Goal: Task Accomplishment & Management: Manage account settings

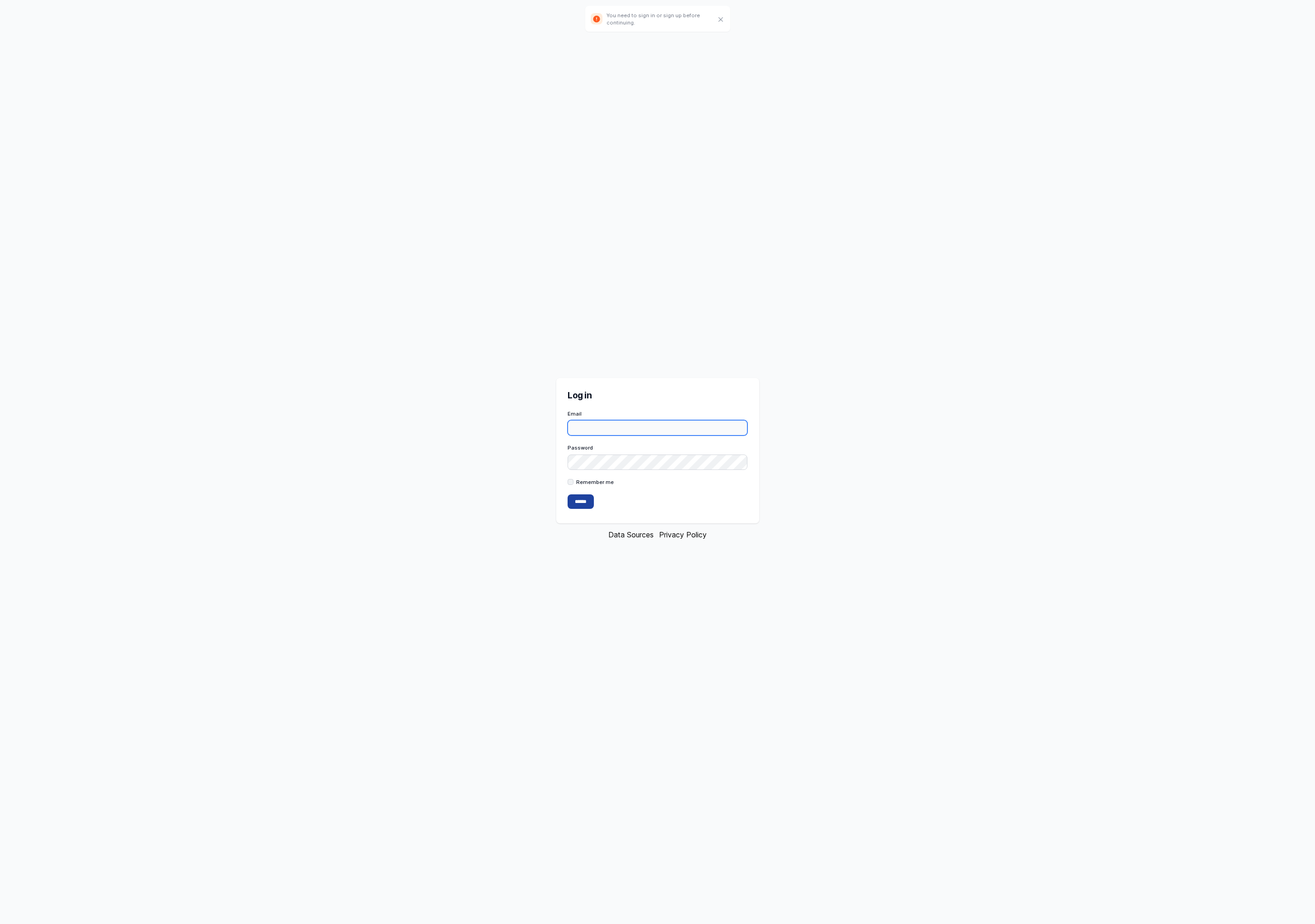
type input "**********"
click at [569, 505] on input "******" at bounding box center [581, 502] width 26 height 14
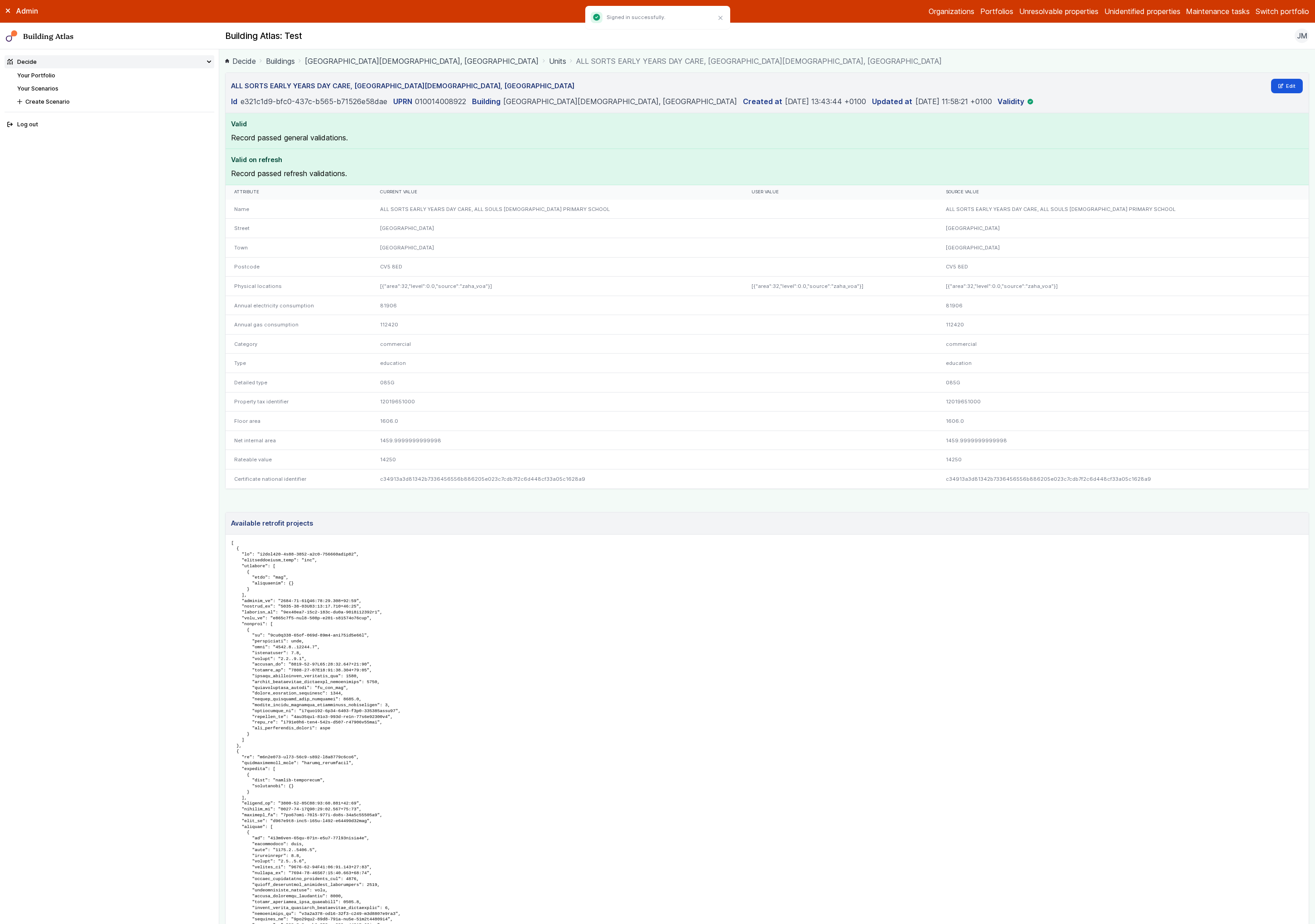
click at [549, 59] on link "Units" at bounding box center [557, 61] width 17 height 11
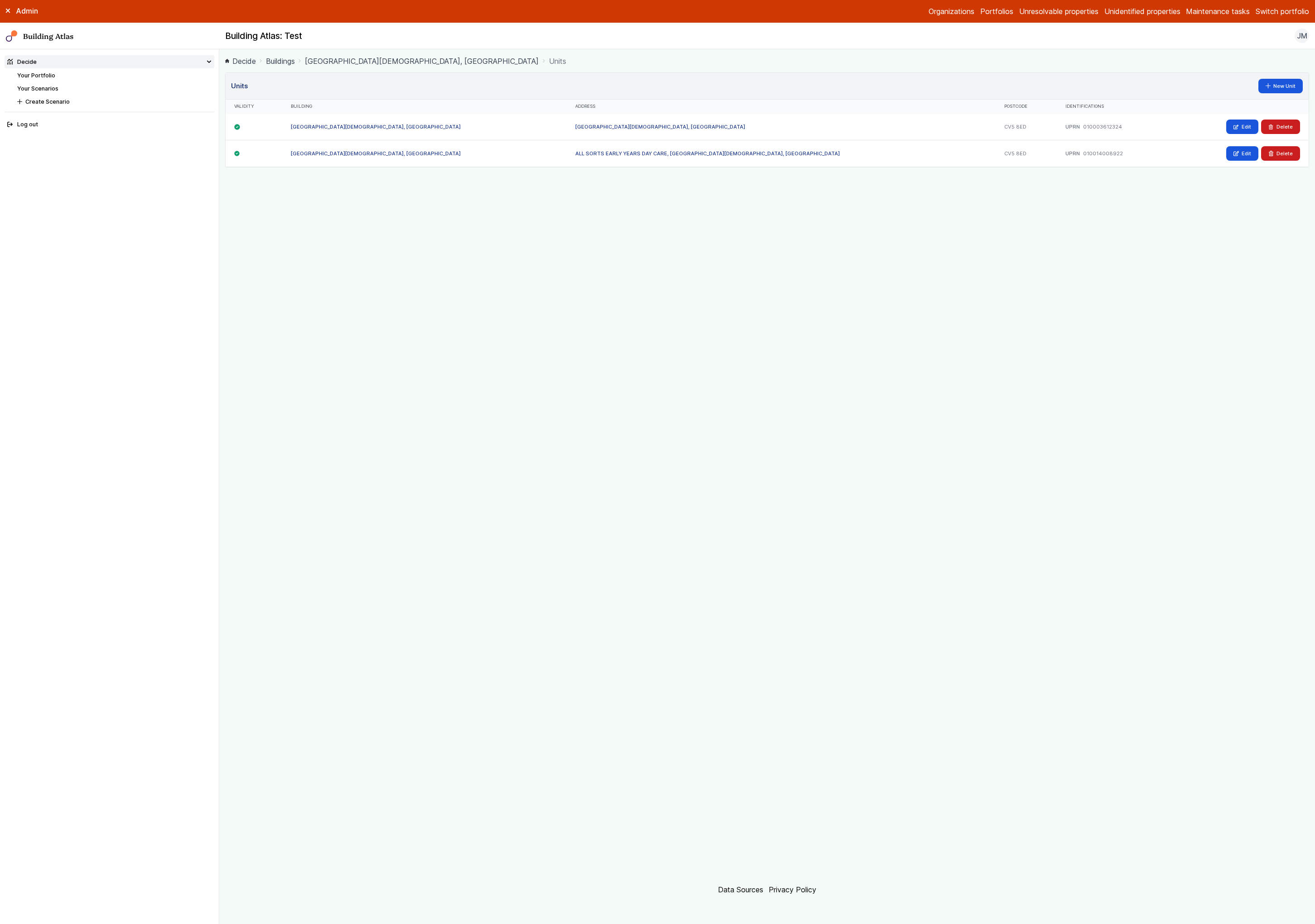
click at [397, 155] on link "[GEOGRAPHIC_DATA][DEMOGRAPHIC_DATA], [GEOGRAPHIC_DATA]" at bounding box center [376, 153] width 170 height 7
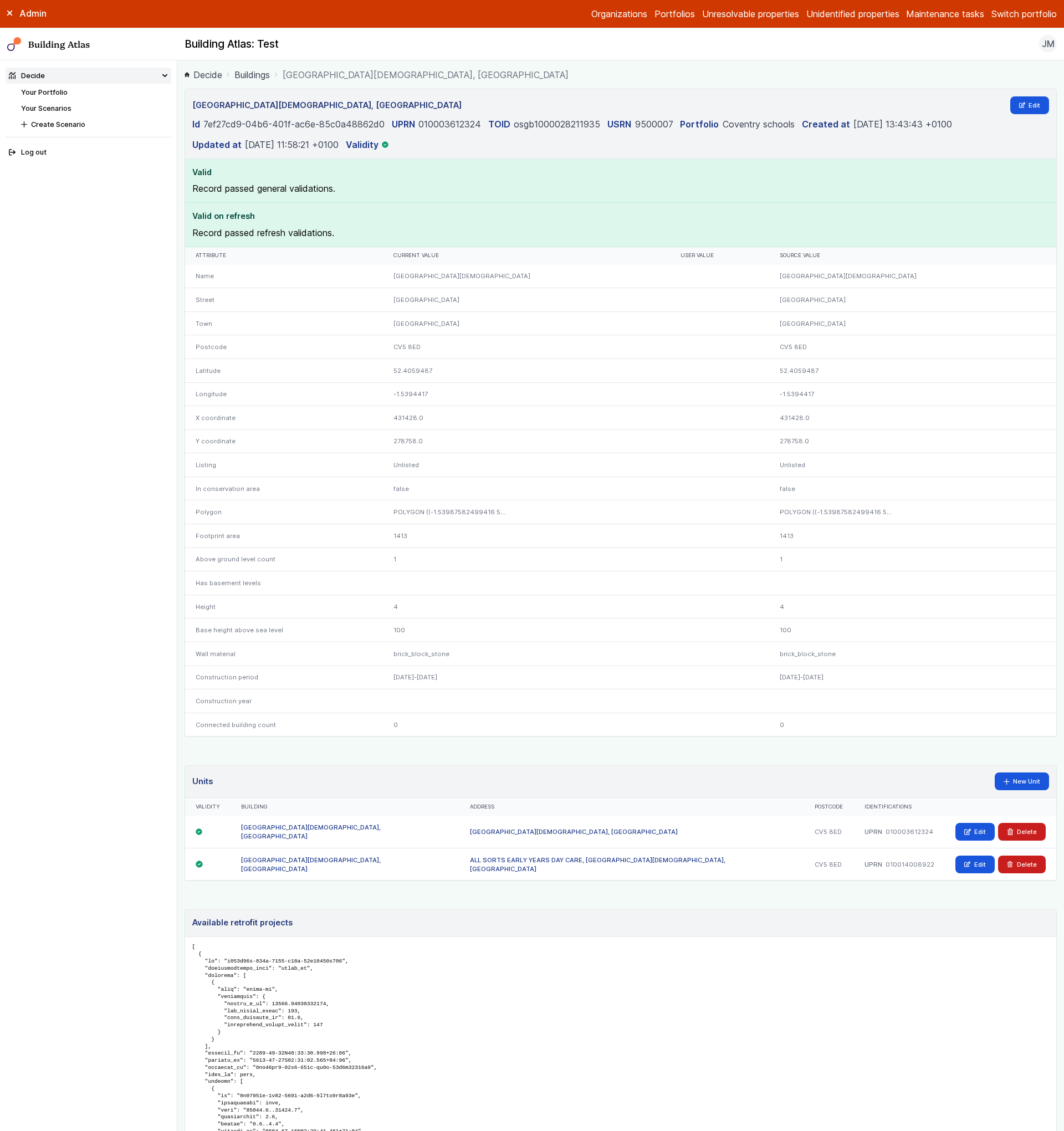
click at [259, 80] on link "Buildings" at bounding box center [252, 75] width 36 height 13
click at [506, 831] on link "[GEOGRAPHIC_DATA][DEMOGRAPHIC_DATA], [GEOGRAPHIC_DATA]" at bounding box center [573, 832] width 208 height 8
click at [547, 861] on div "ALL SORTS EARLY YEARS DAY CARE, [GEOGRAPHIC_DATA][DEMOGRAPHIC_DATA], [GEOGRAPHI…" at bounding box center [632, 864] width 345 height 32
click at [548, 875] on div "ALL SORTS EARLY YEARS DAY CARE, [GEOGRAPHIC_DATA][DEMOGRAPHIC_DATA], [GEOGRAPHI…" at bounding box center [632, 864] width 345 height 32
click at [554, 866] on link "ALL SORTS EARLY YEARS DAY CARE, [GEOGRAPHIC_DATA][DEMOGRAPHIC_DATA], [GEOGRAPHI…" at bounding box center [598, 864] width 256 height 17
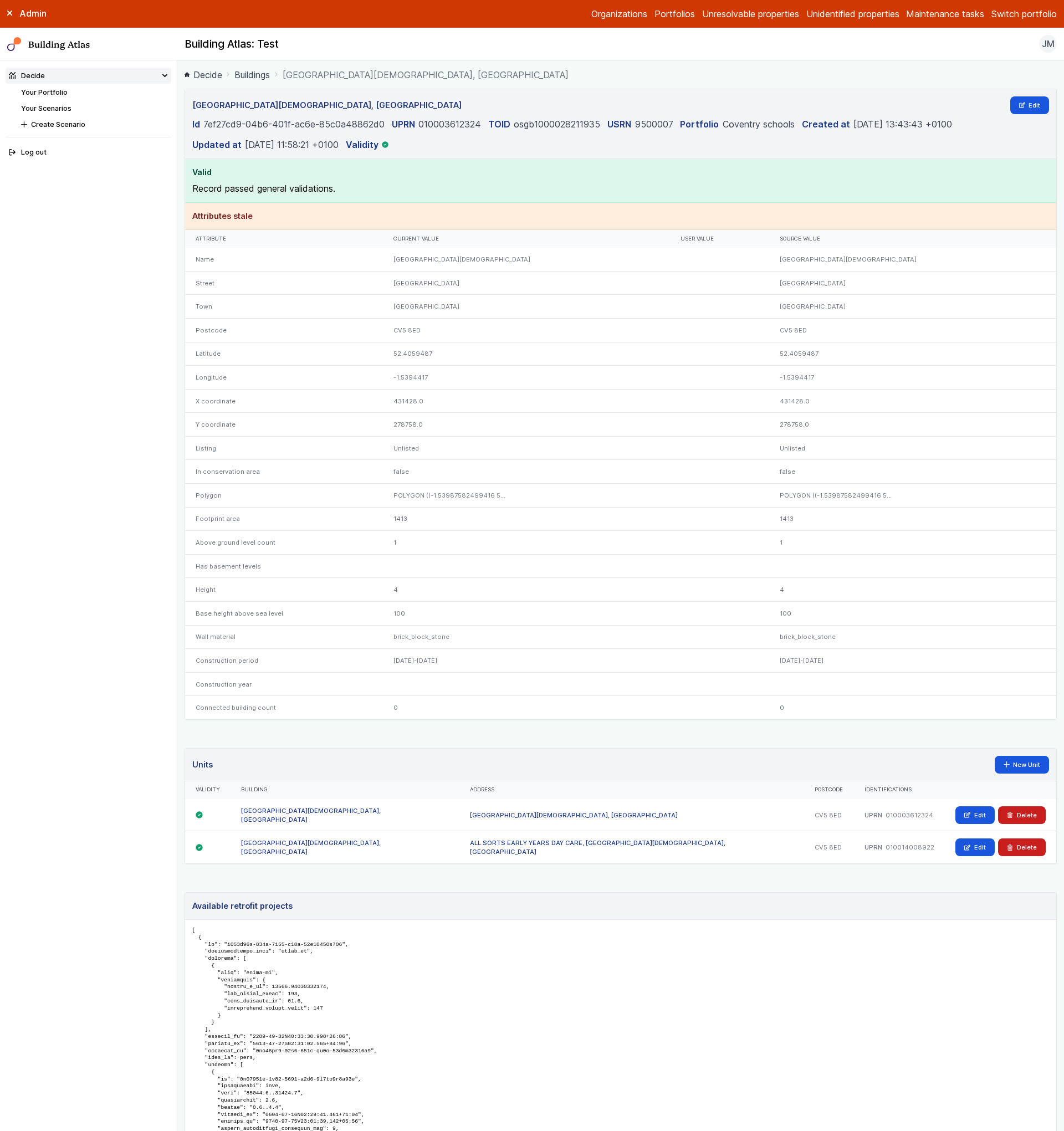
click at [381, 813] on link "[GEOGRAPHIC_DATA][DEMOGRAPHIC_DATA], [GEOGRAPHIC_DATA]" at bounding box center [310, 815] width 139 height 17
click at [579, 819] on link "[GEOGRAPHIC_DATA][DEMOGRAPHIC_DATA], [GEOGRAPHIC_DATA]" at bounding box center [573, 815] width 208 height 8
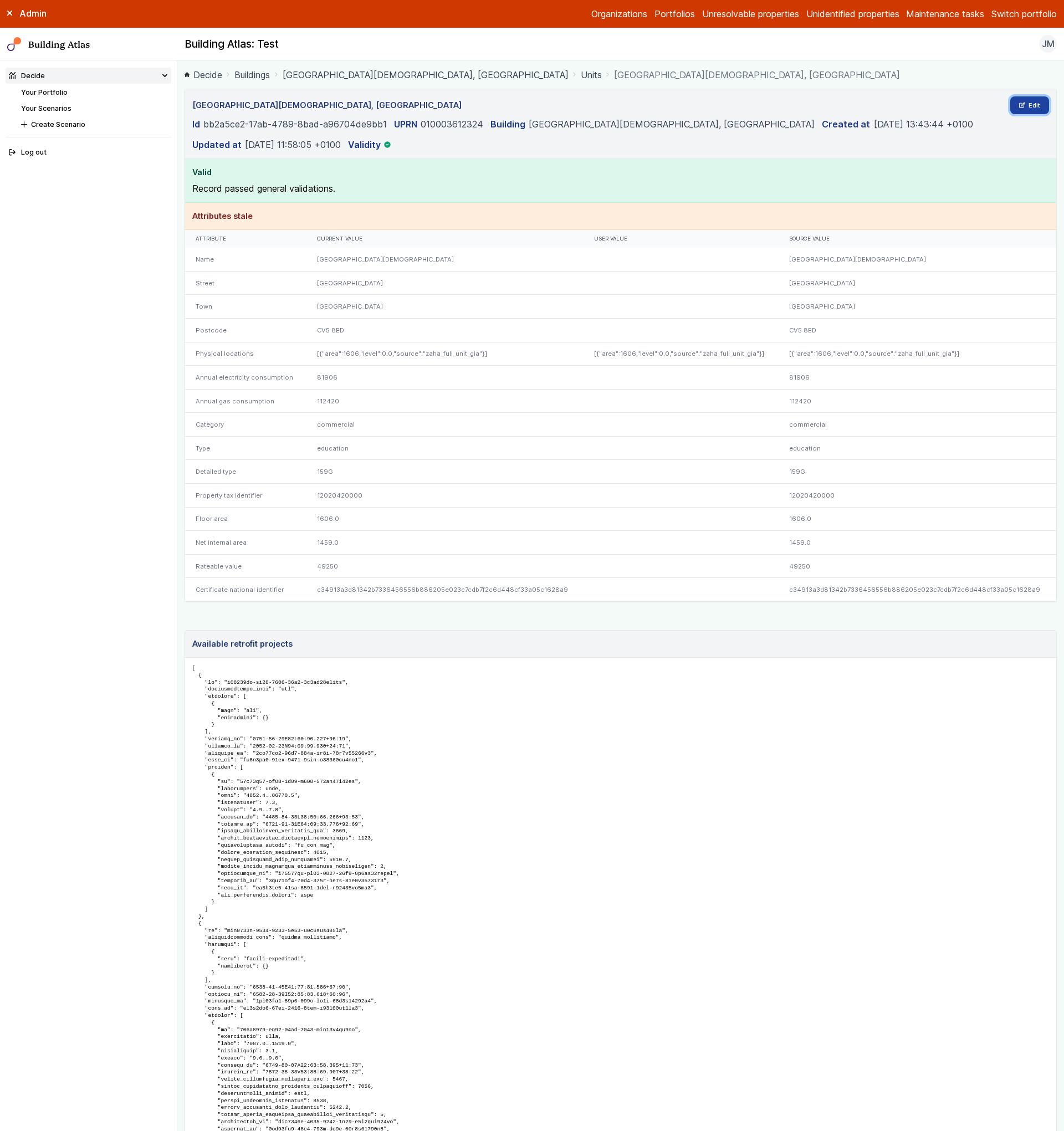
click at [1035, 114] on link "Edit" at bounding box center [1030, 105] width 39 height 18
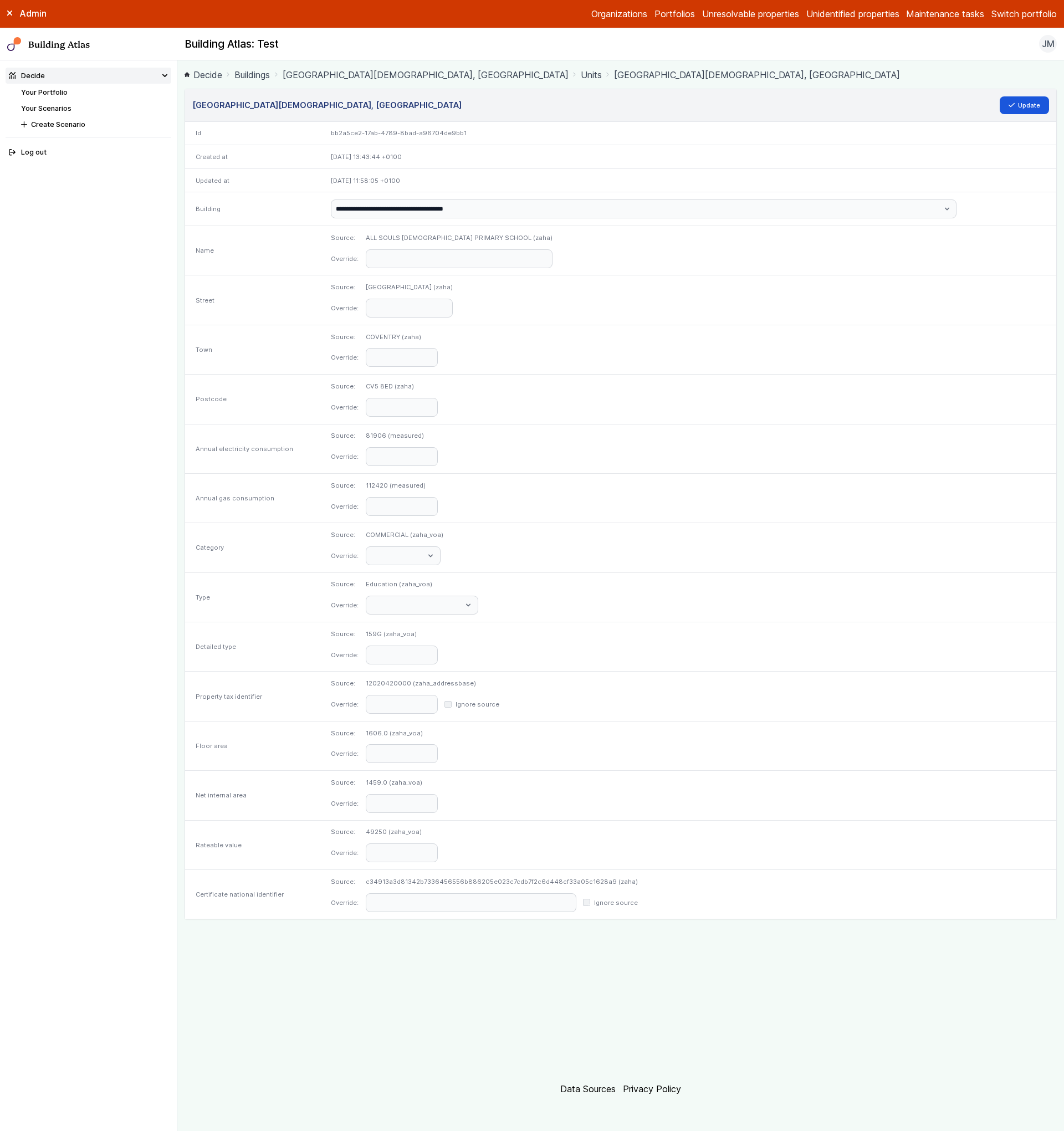
click at [638, 902] on label "Ignore source" at bounding box center [616, 903] width 44 height 9
click at [1017, 104] on button "Update" at bounding box center [1024, 105] width 50 height 18
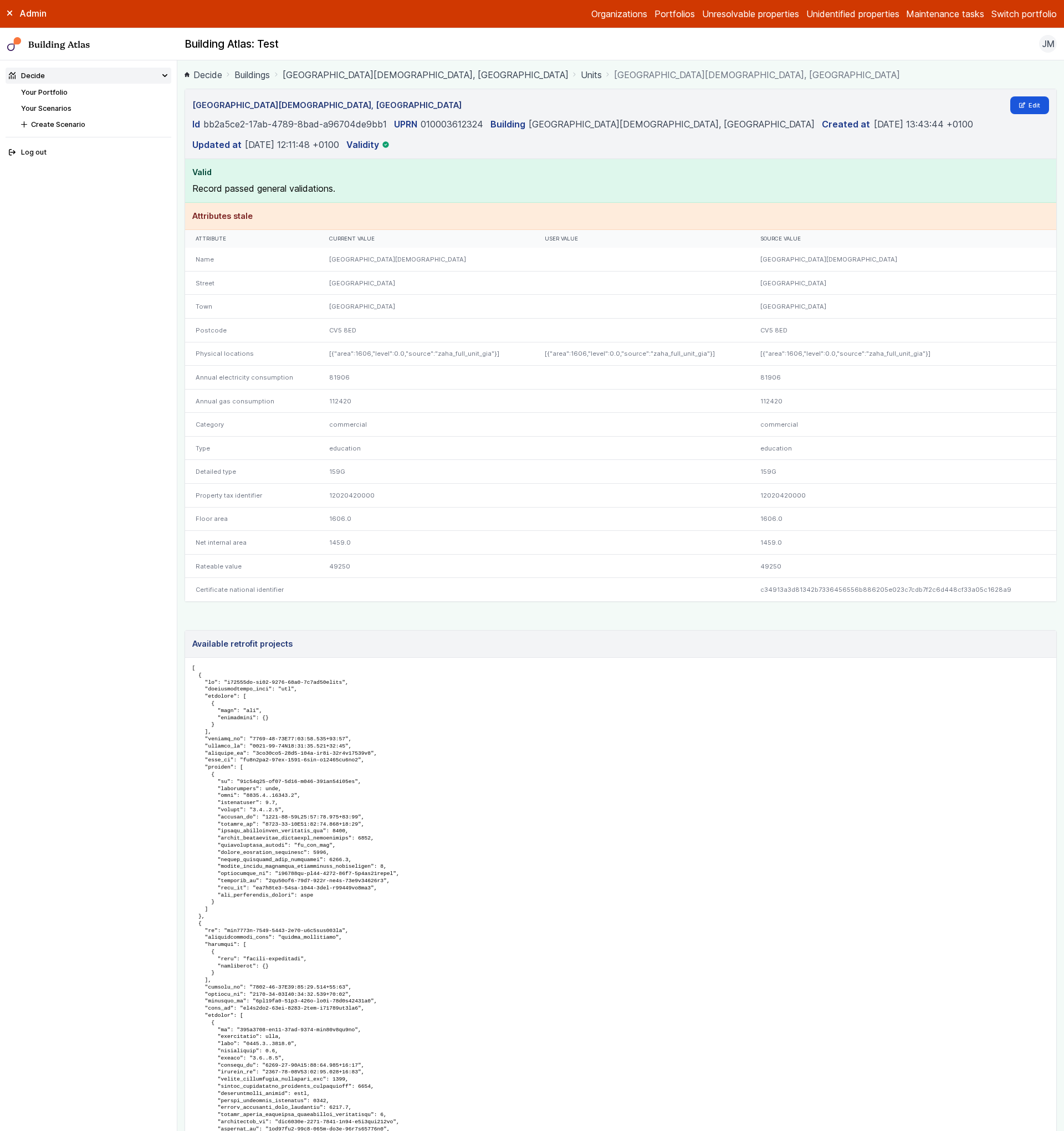
click at [581, 75] on link "Units" at bounding box center [591, 75] width 21 height 13
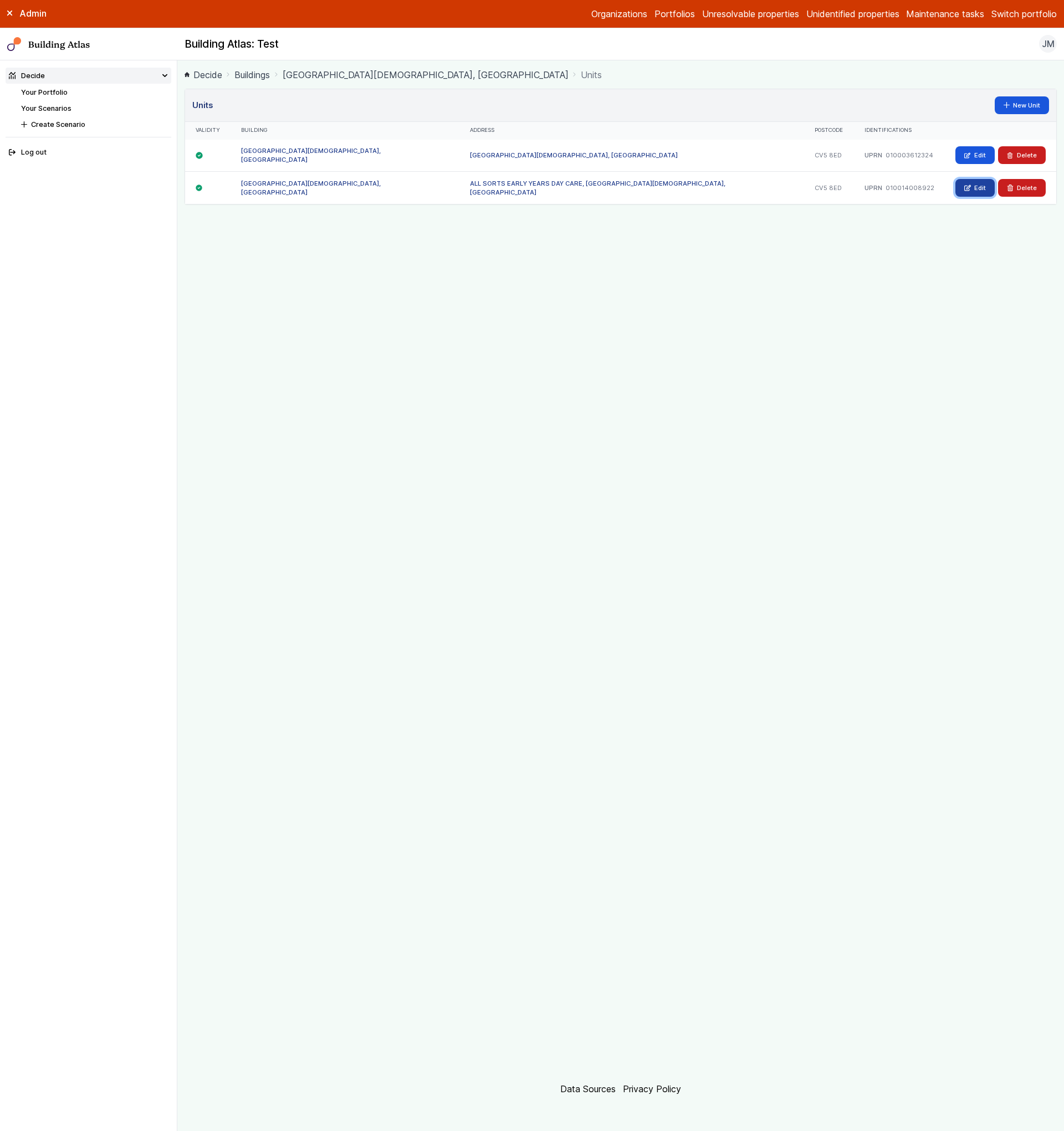
click at [987, 193] on link "Edit" at bounding box center [974, 188] width 39 height 18
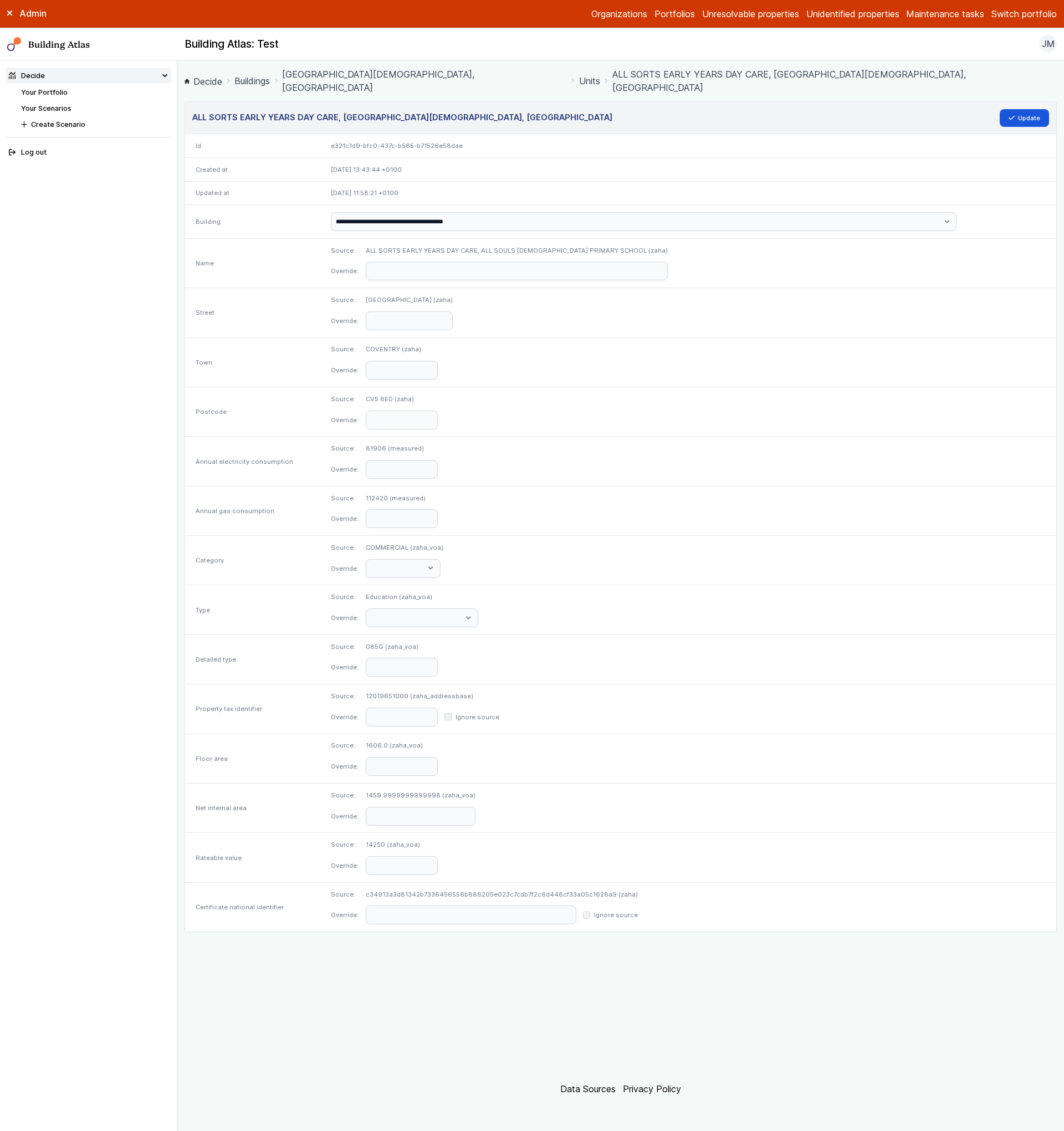
click at [638, 911] on label "Ignore source" at bounding box center [616, 915] width 44 height 9
click at [1012, 114] on header "ALL SORTS EARLY YEARS DAY CARE, ALL SOULS CATHOLIC PRIMARY SCHOOL, ABERCORN ROA…" at bounding box center [620, 118] width 871 height 33
click at [1024, 109] on button "Update" at bounding box center [1024, 118] width 50 height 18
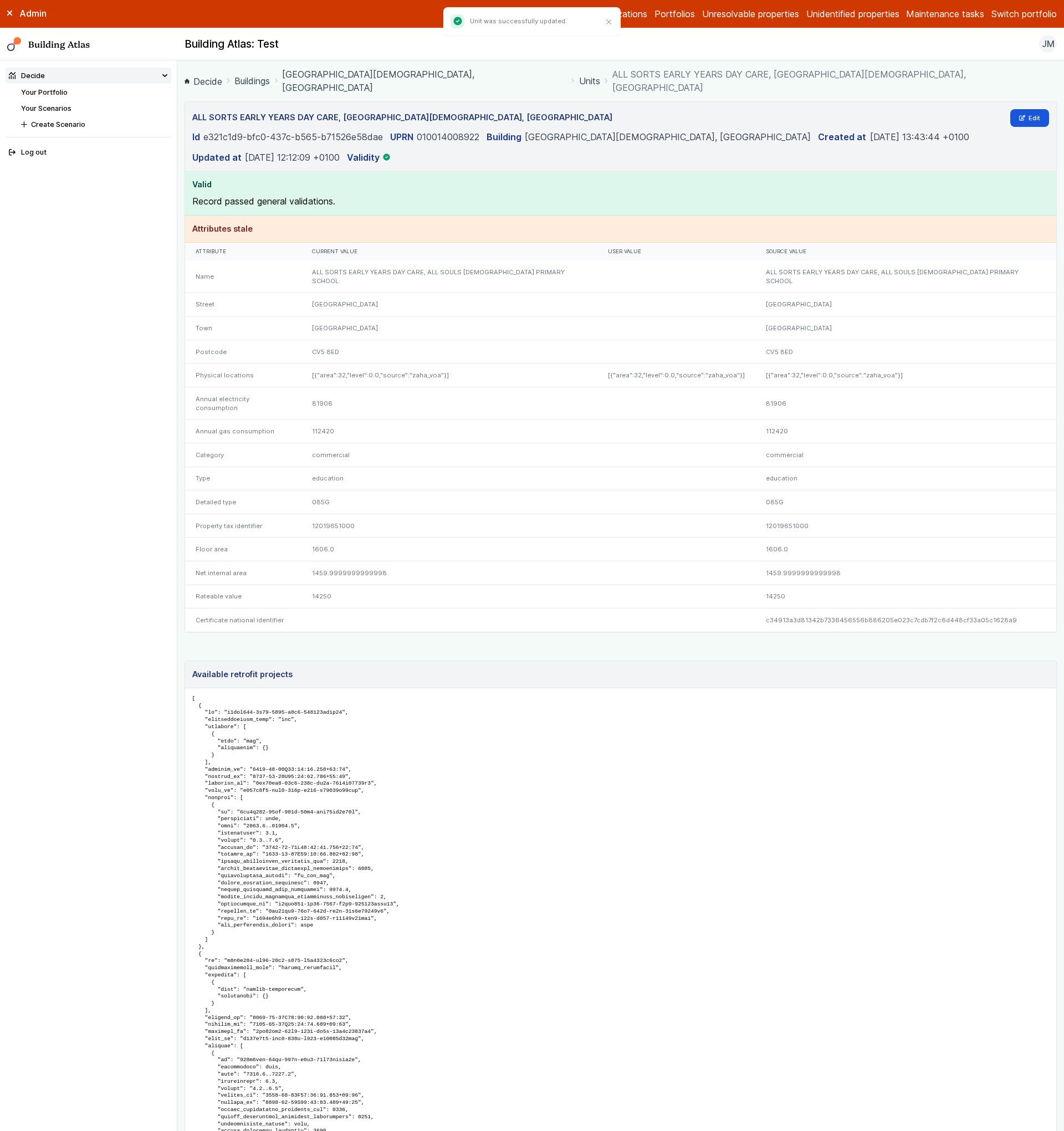
click at [1026, 109] on link "Edit" at bounding box center [1030, 118] width 39 height 18
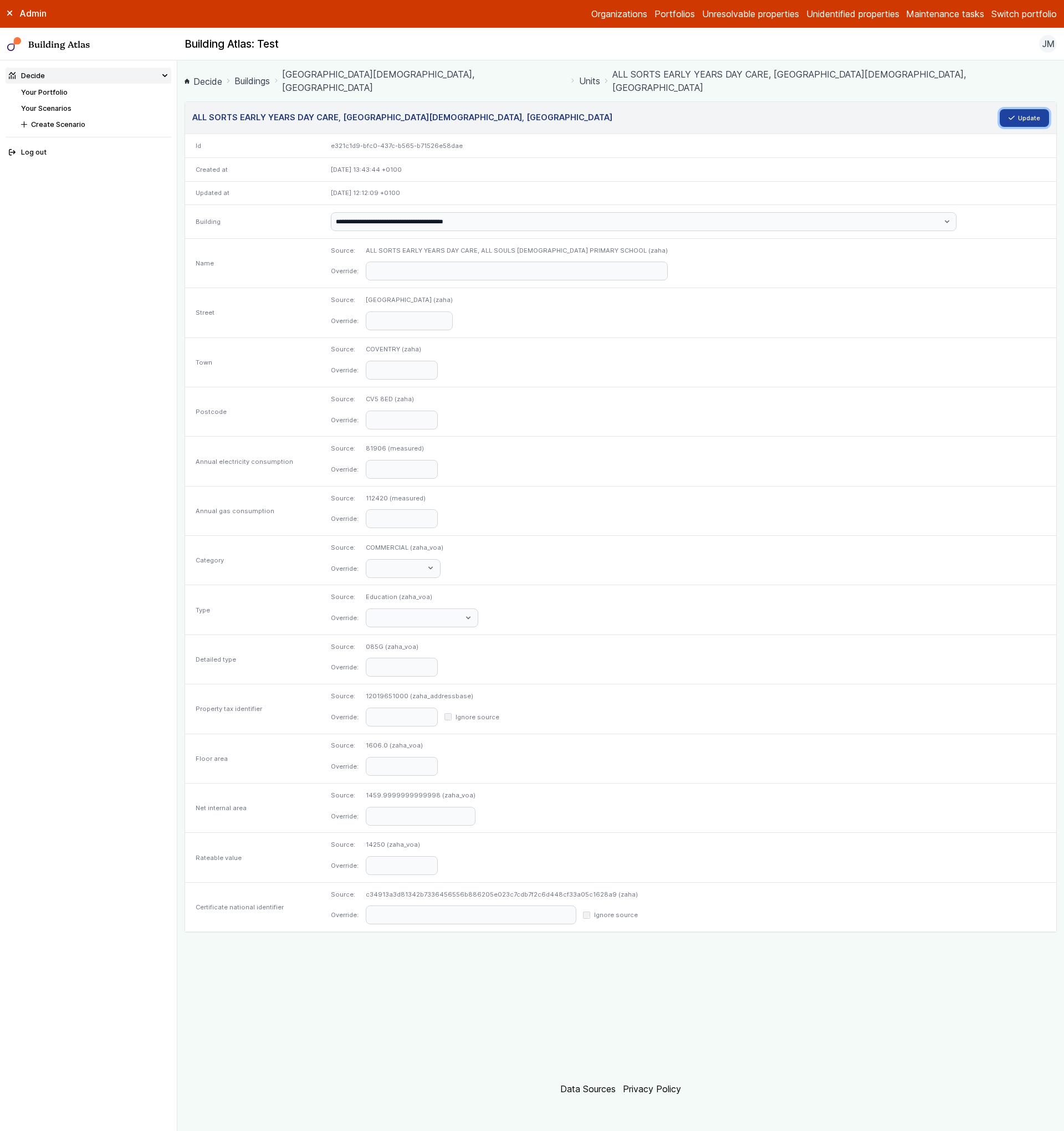
click at [1024, 109] on button "Update" at bounding box center [1024, 118] width 50 height 18
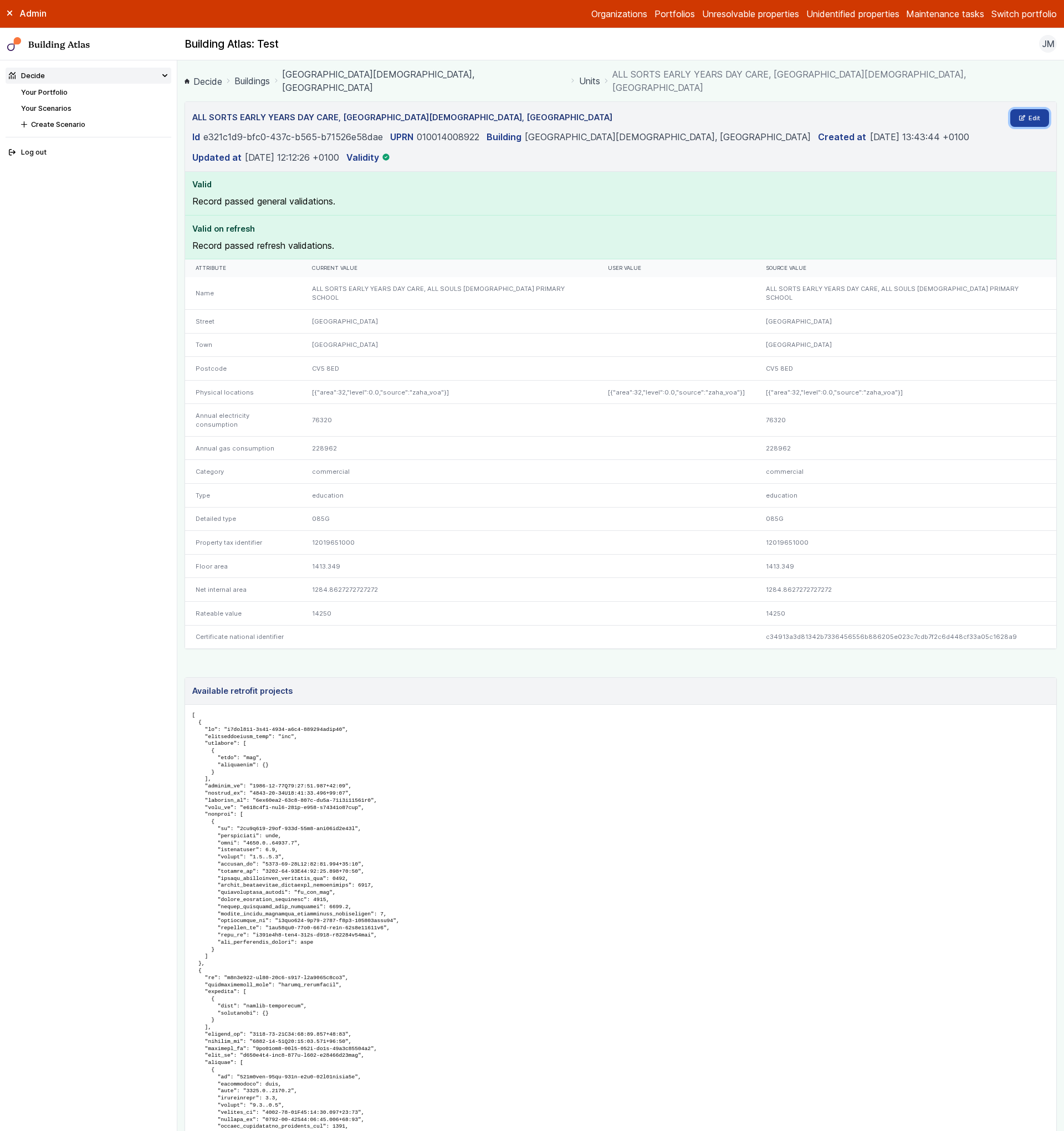
click at [1022, 109] on link "Edit" at bounding box center [1030, 118] width 39 height 18
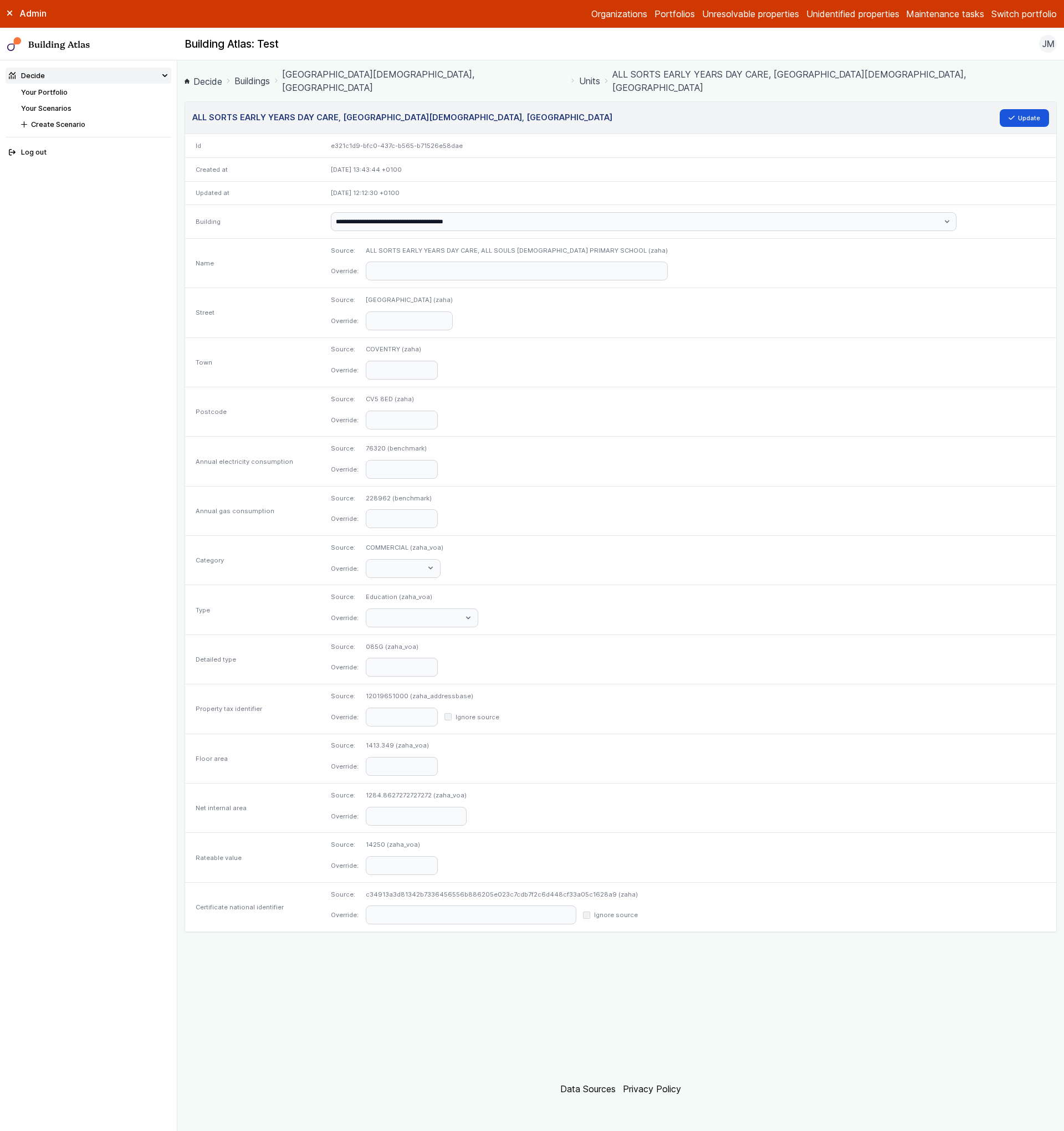
click at [638, 911] on label "Ignore source" at bounding box center [616, 915] width 44 height 9
click at [1022, 109] on button "Update" at bounding box center [1024, 118] width 50 height 18
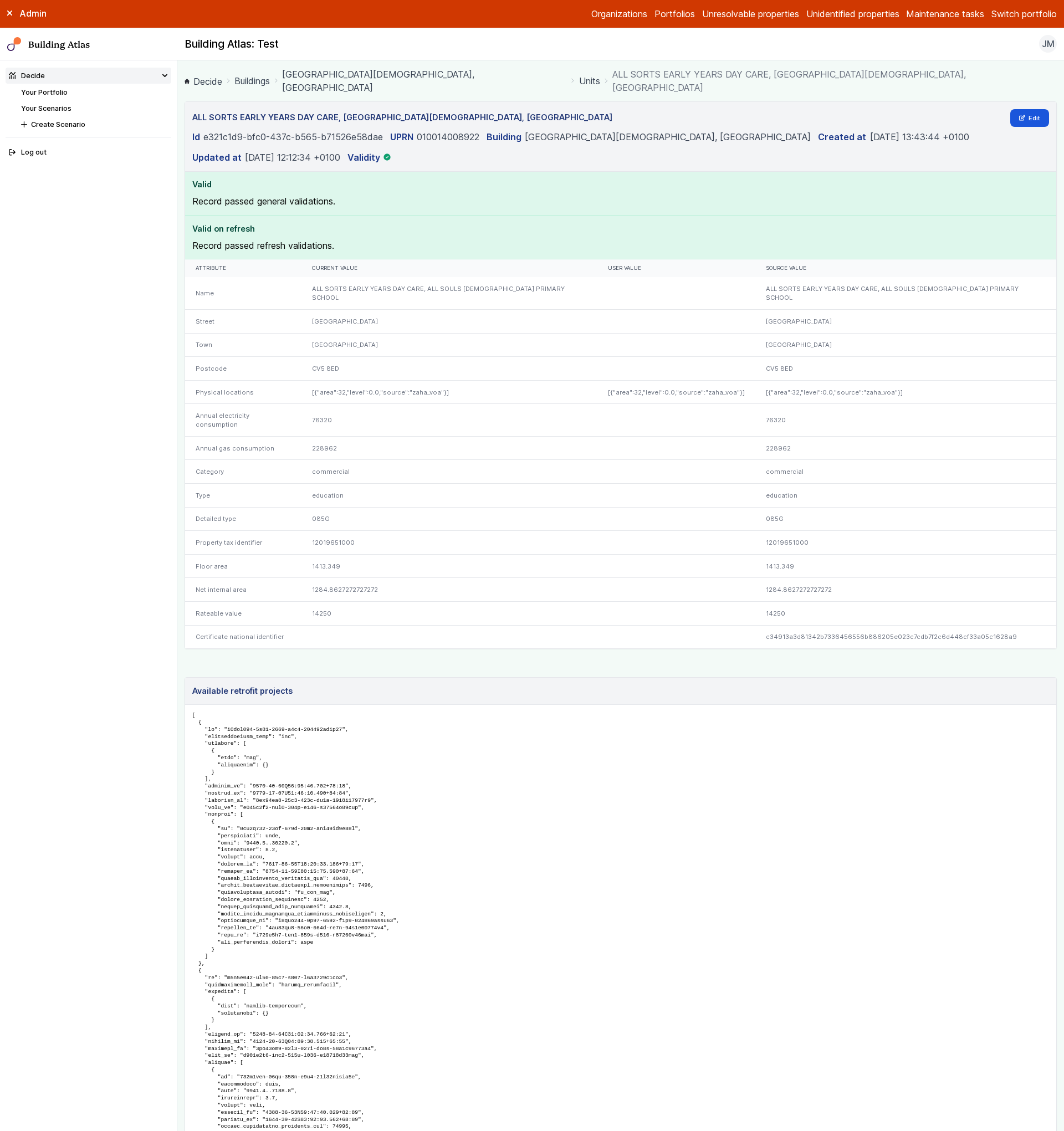
click at [515, 74] on link "[GEOGRAPHIC_DATA][DEMOGRAPHIC_DATA], [GEOGRAPHIC_DATA]" at bounding box center [424, 81] width 284 height 27
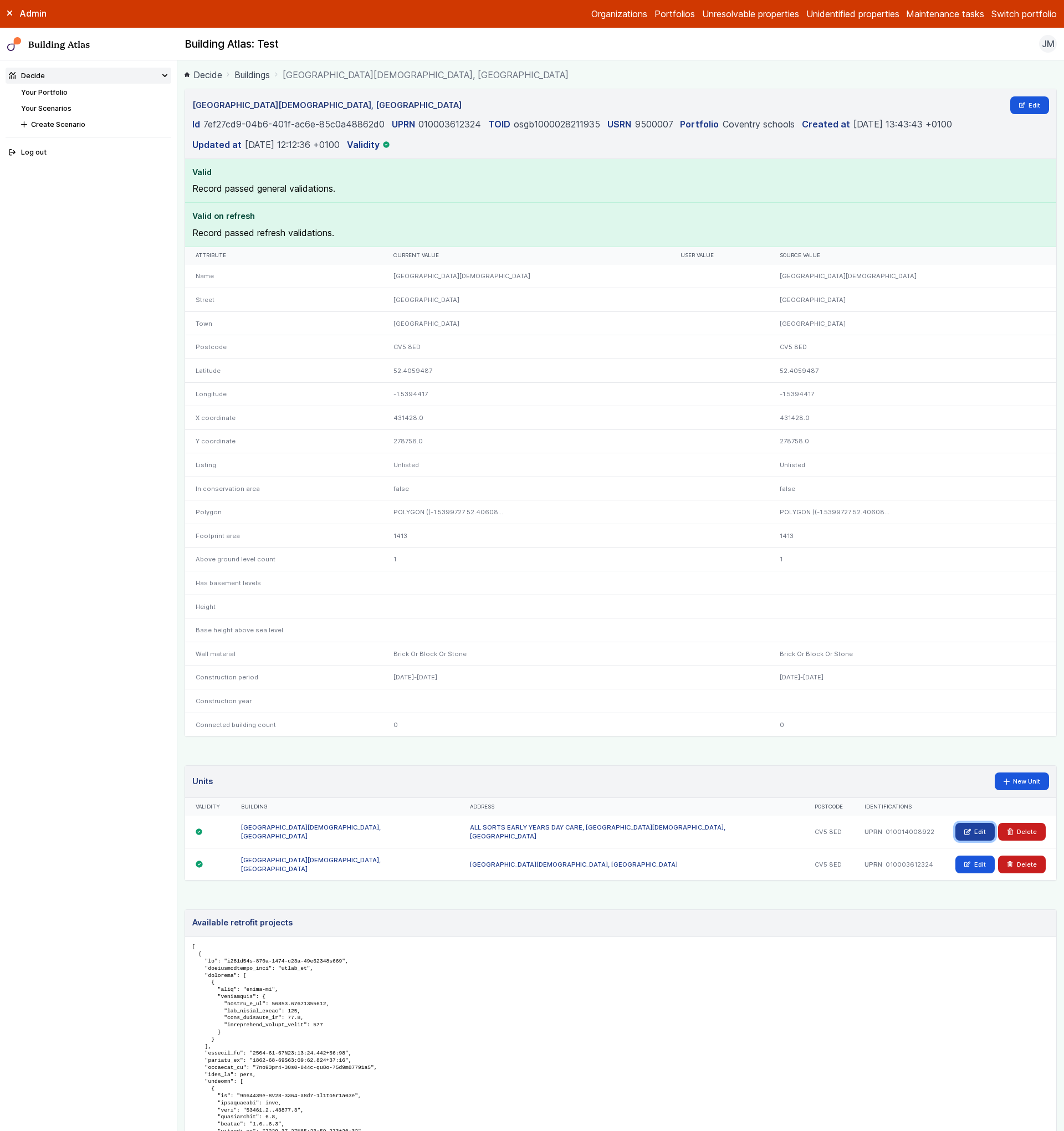
click at [977, 829] on link "Edit" at bounding box center [974, 832] width 39 height 18
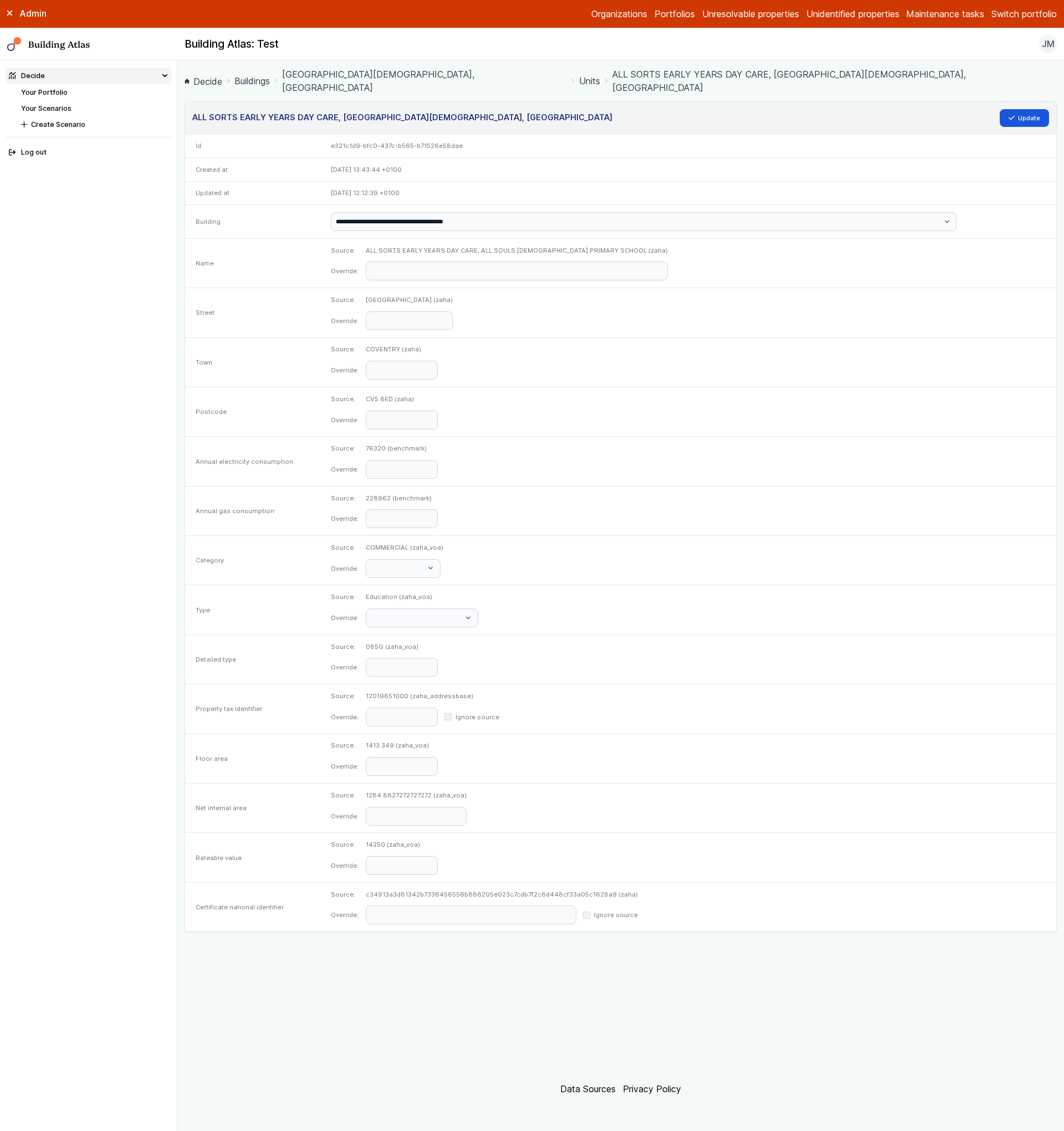
click at [713, 905] on dl "Source: c34913a3d81342b7336456556b886205e023c7cdb7f2c6d448cf33a05c1628a9 (zaha)…" at bounding box center [688, 907] width 715 height 35
click at [638, 911] on label "Ignore source" at bounding box center [616, 915] width 44 height 9
click at [1021, 109] on button "Update" at bounding box center [1024, 118] width 50 height 18
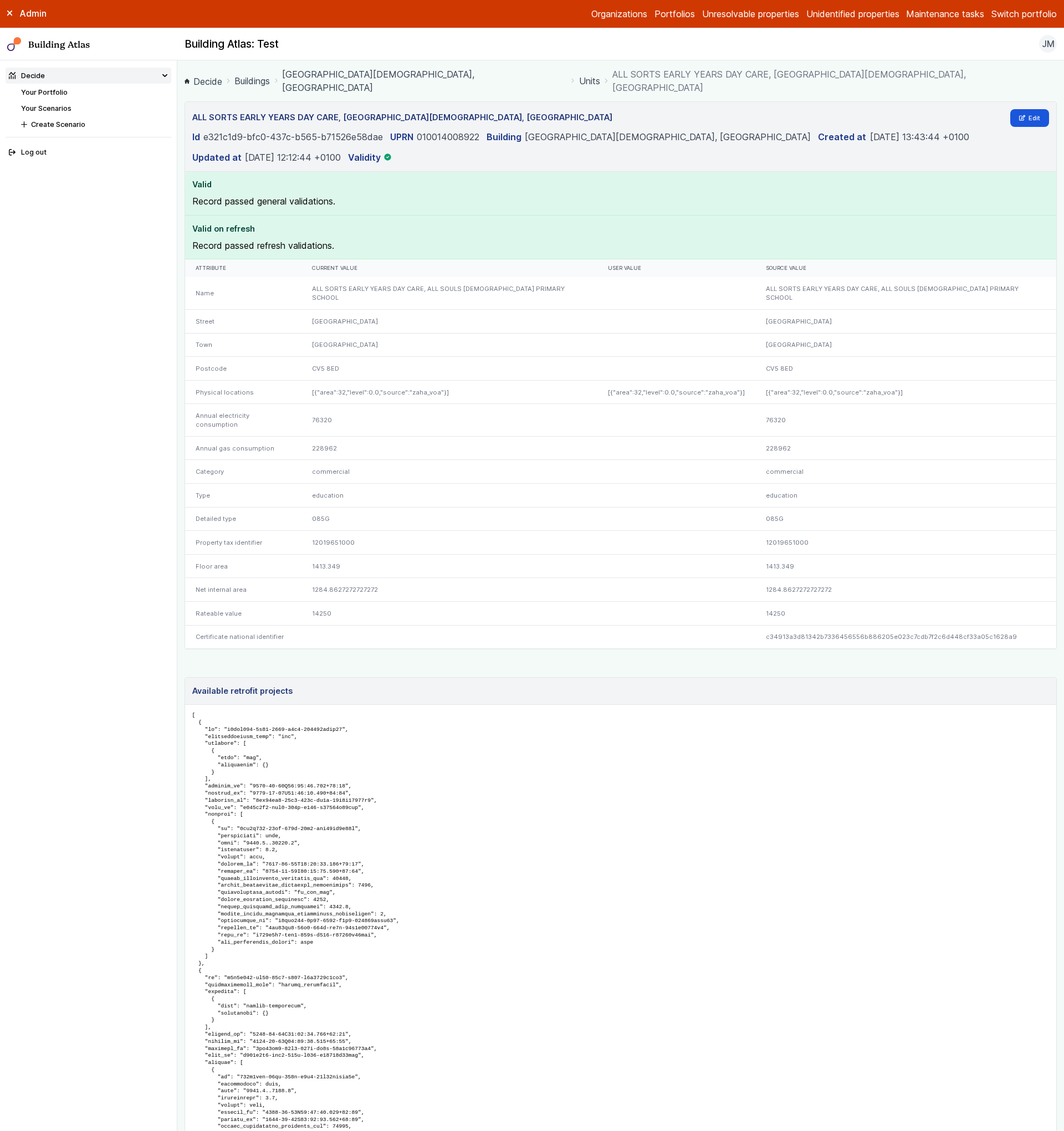
click at [579, 80] on link "Units" at bounding box center [589, 81] width 21 height 13
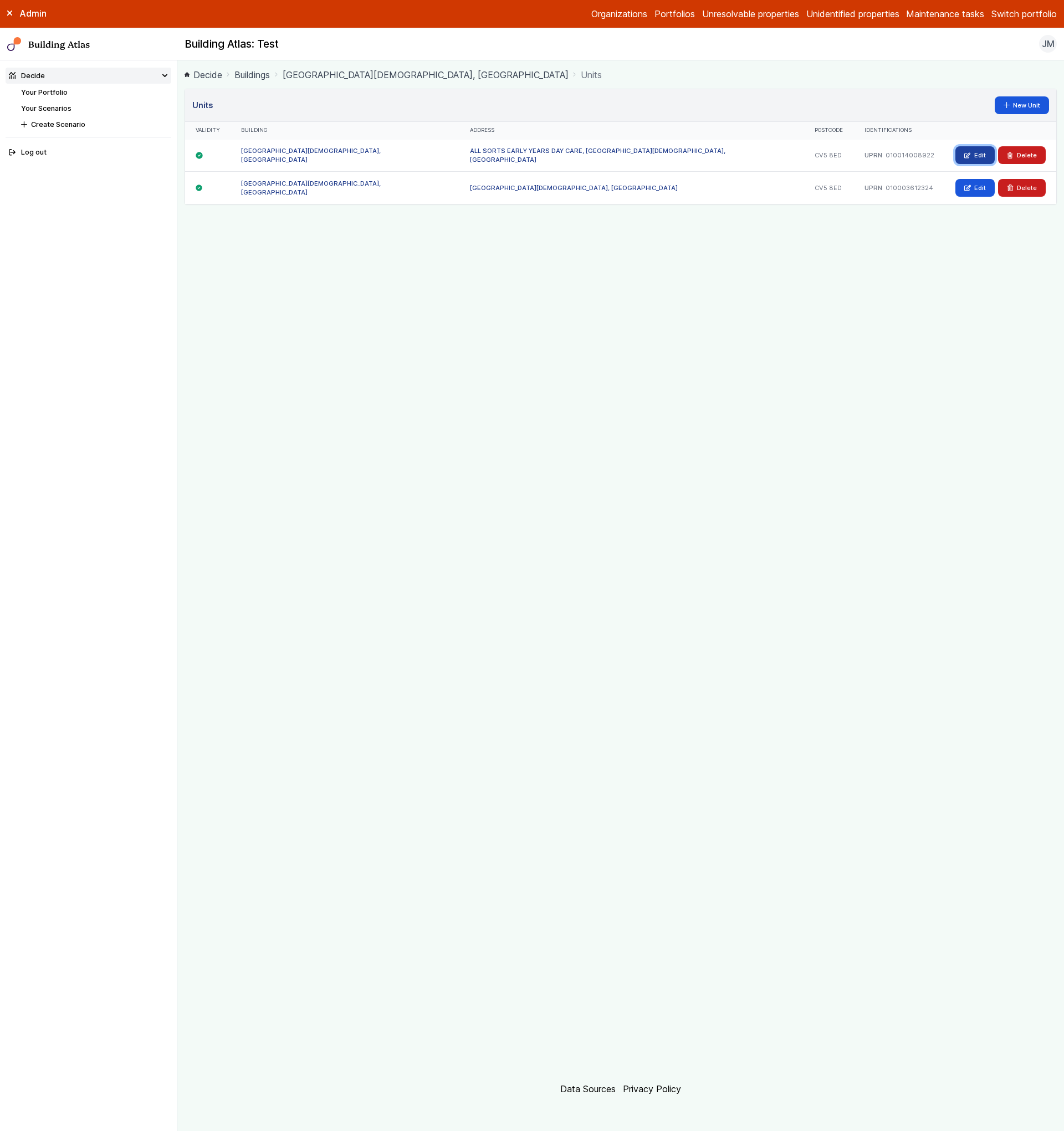
click at [974, 153] on link "Edit" at bounding box center [974, 155] width 39 height 18
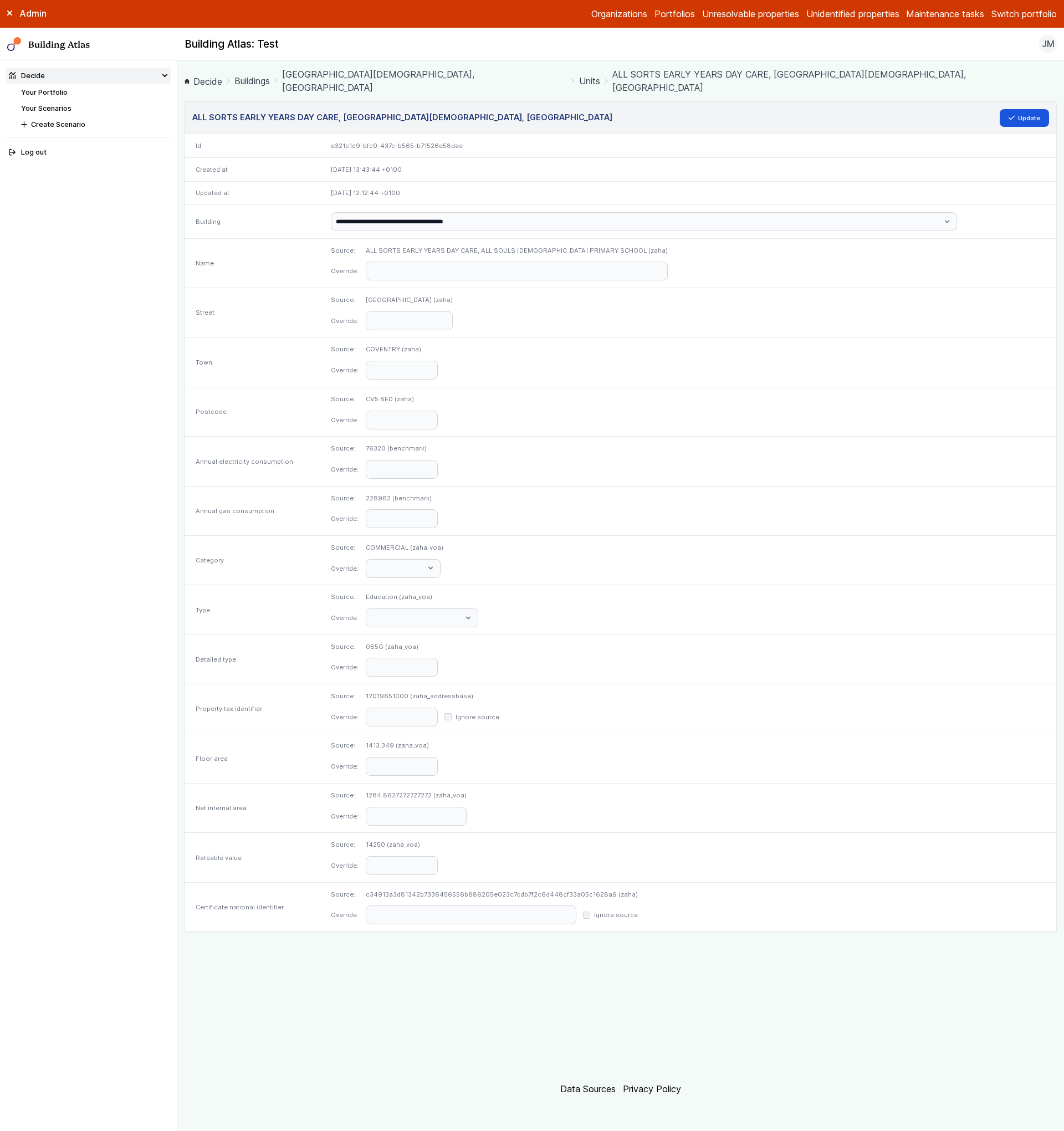
click at [637, 911] on div "Ignore source" at bounding box center [610, 915] width 55 height 9
click at [638, 911] on label "Ignore source" at bounding box center [616, 915] width 44 height 9
click at [1021, 109] on button "Update" at bounding box center [1024, 118] width 50 height 18
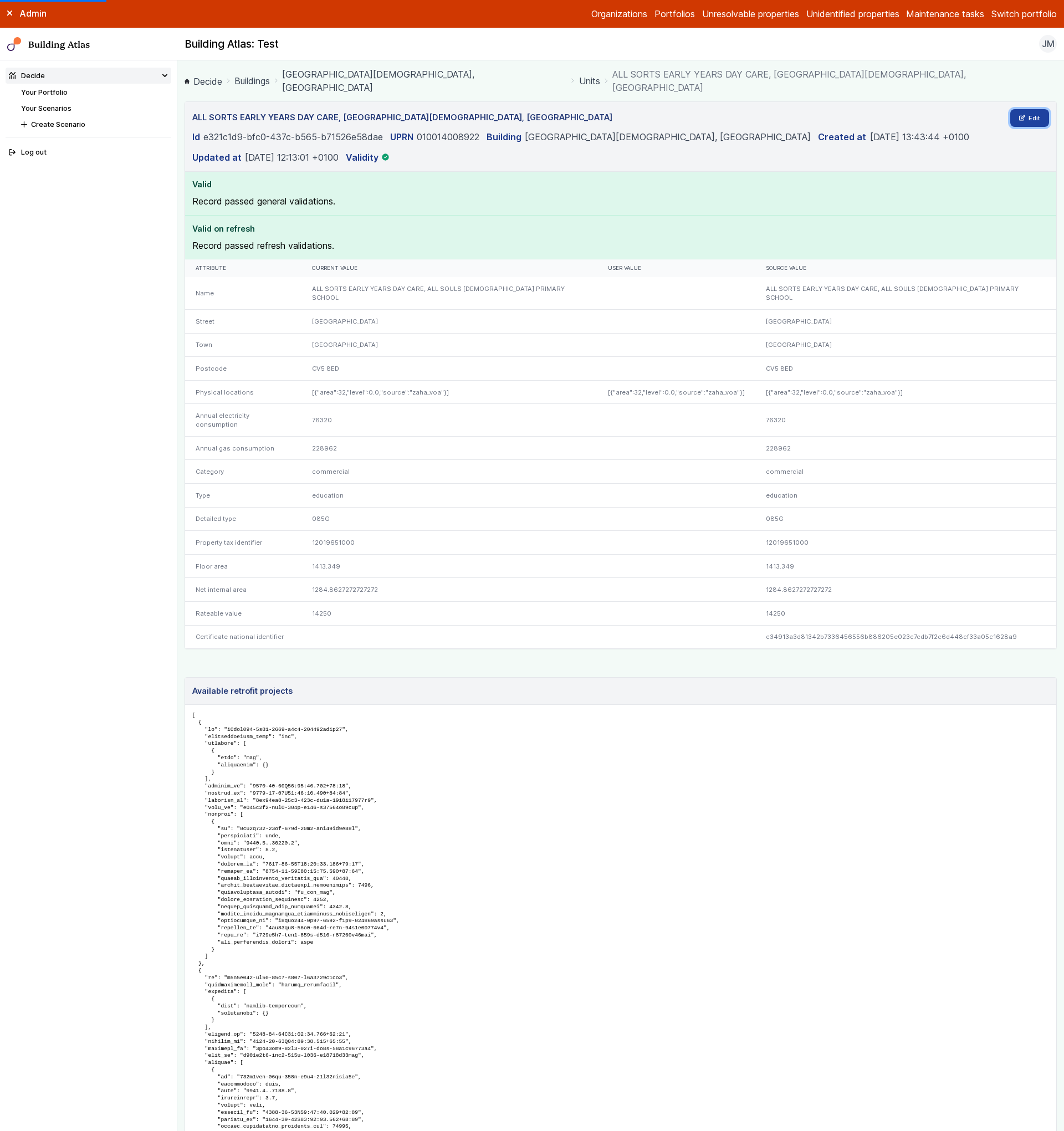
click at [1019, 114] on icon at bounding box center [1022, 117] width 6 height 6
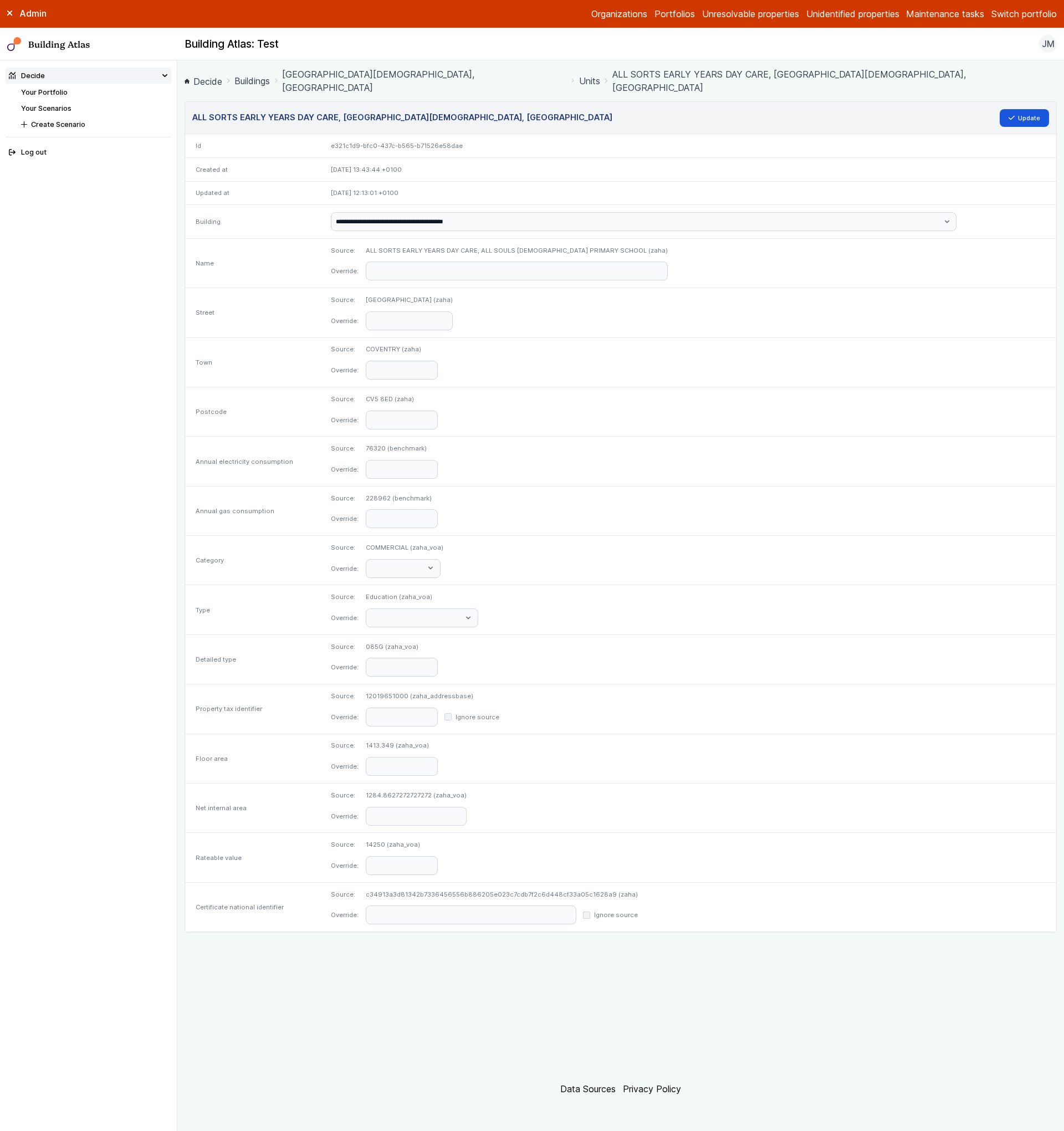
click at [579, 74] on link "Units" at bounding box center [589, 81] width 21 height 13
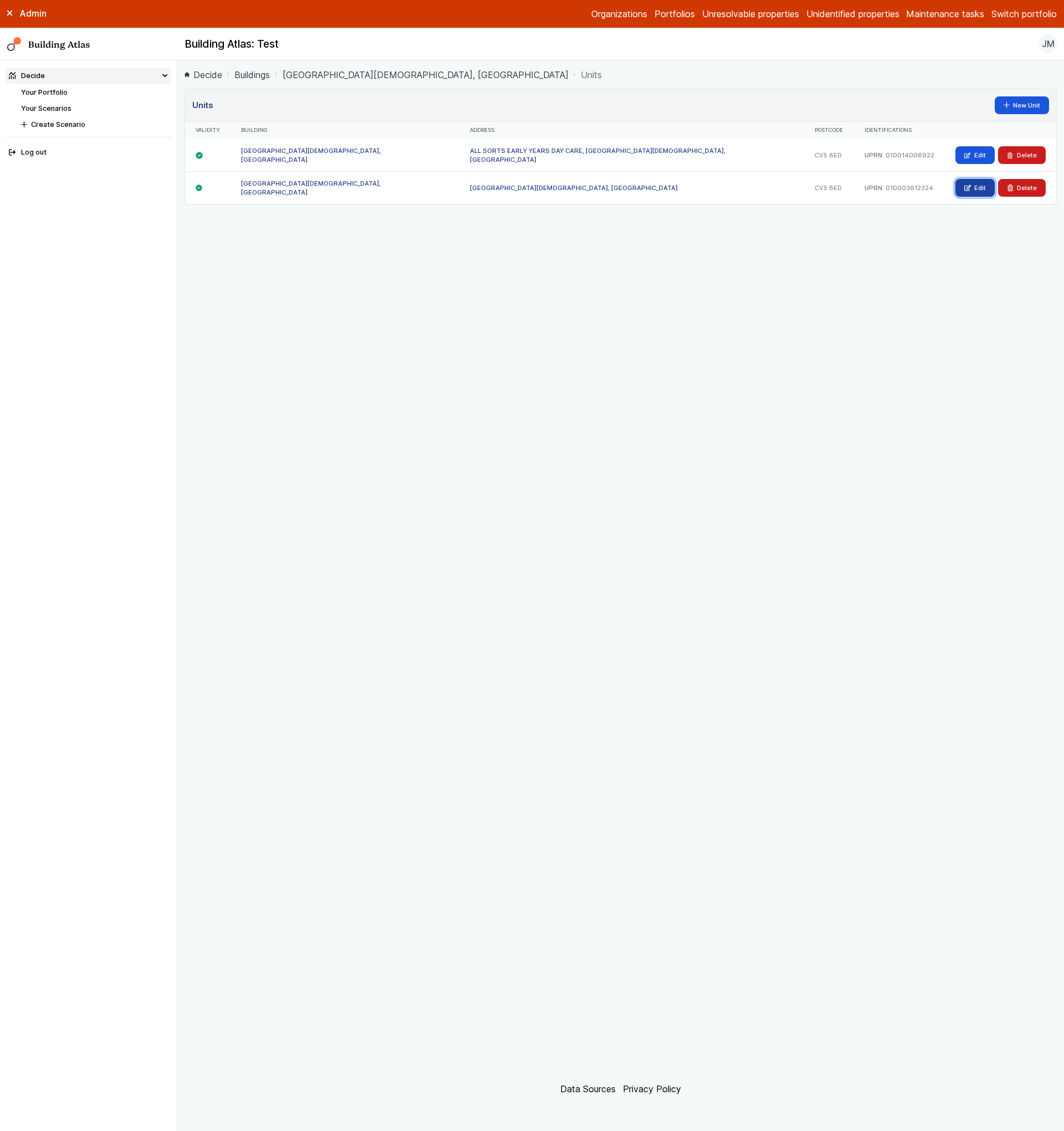
click at [964, 187] on link "Edit" at bounding box center [974, 188] width 39 height 18
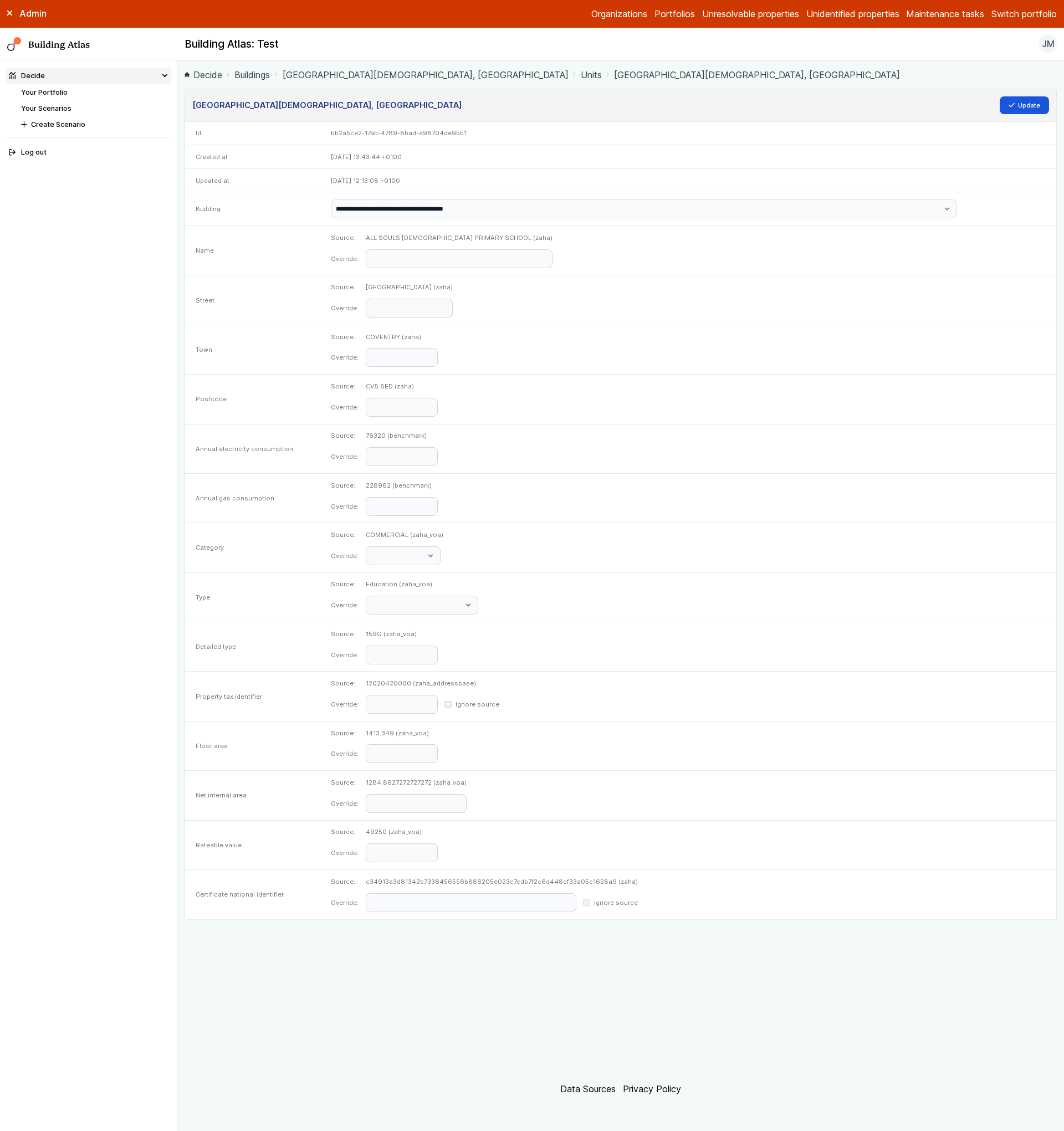
click at [637, 902] on div "Ignore source" at bounding box center [610, 903] width 55 height 9
click at [637, 906] on div "Ignore source" at bounding box center [610, 903] width 55 height 9
click at [1027, 112] on button "Update" at bounding box center [1024, 105] width 50 height 18
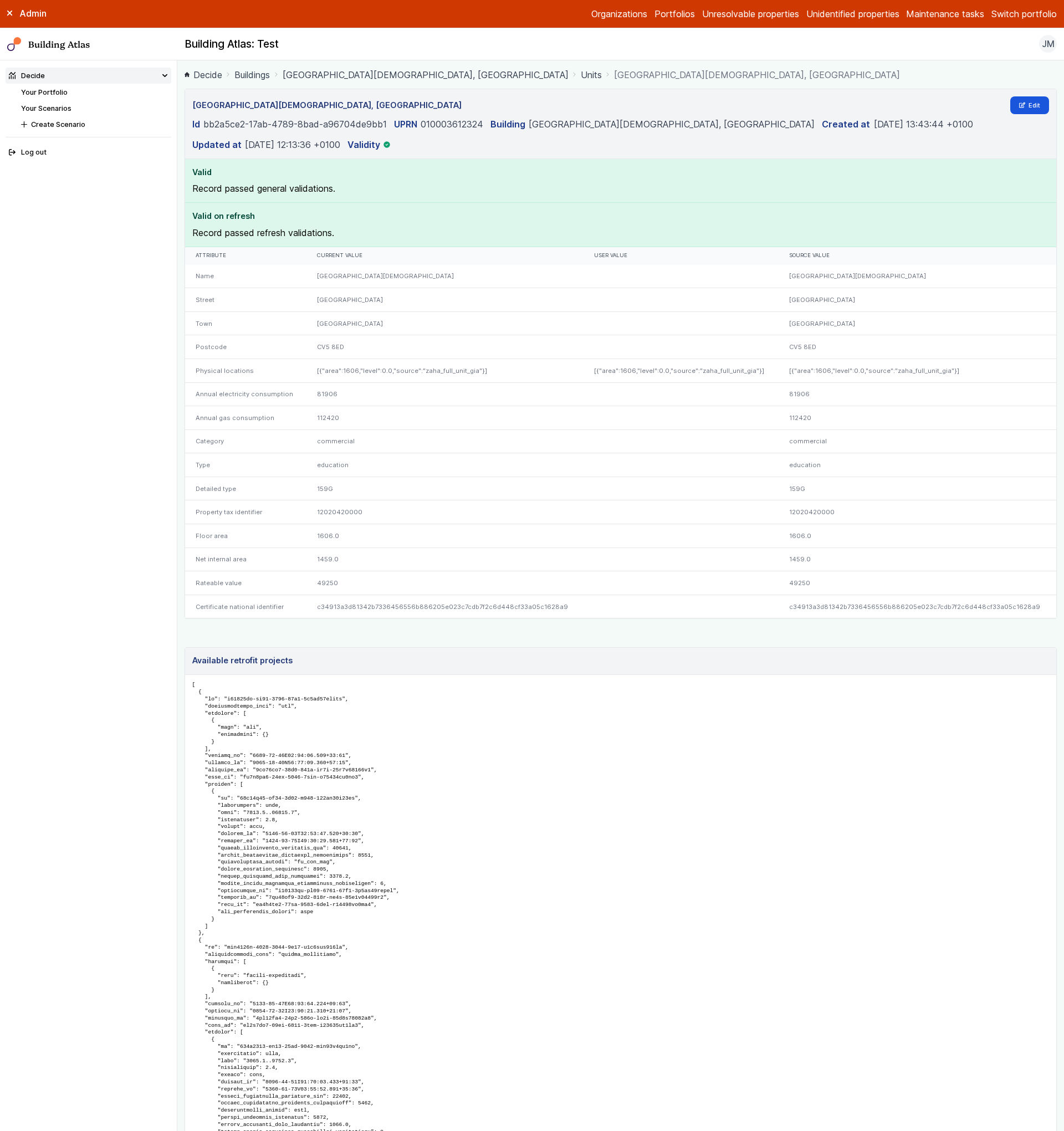
click at [581, 77] on link "Units" at bounding box center [591, 75] width 21 height 13
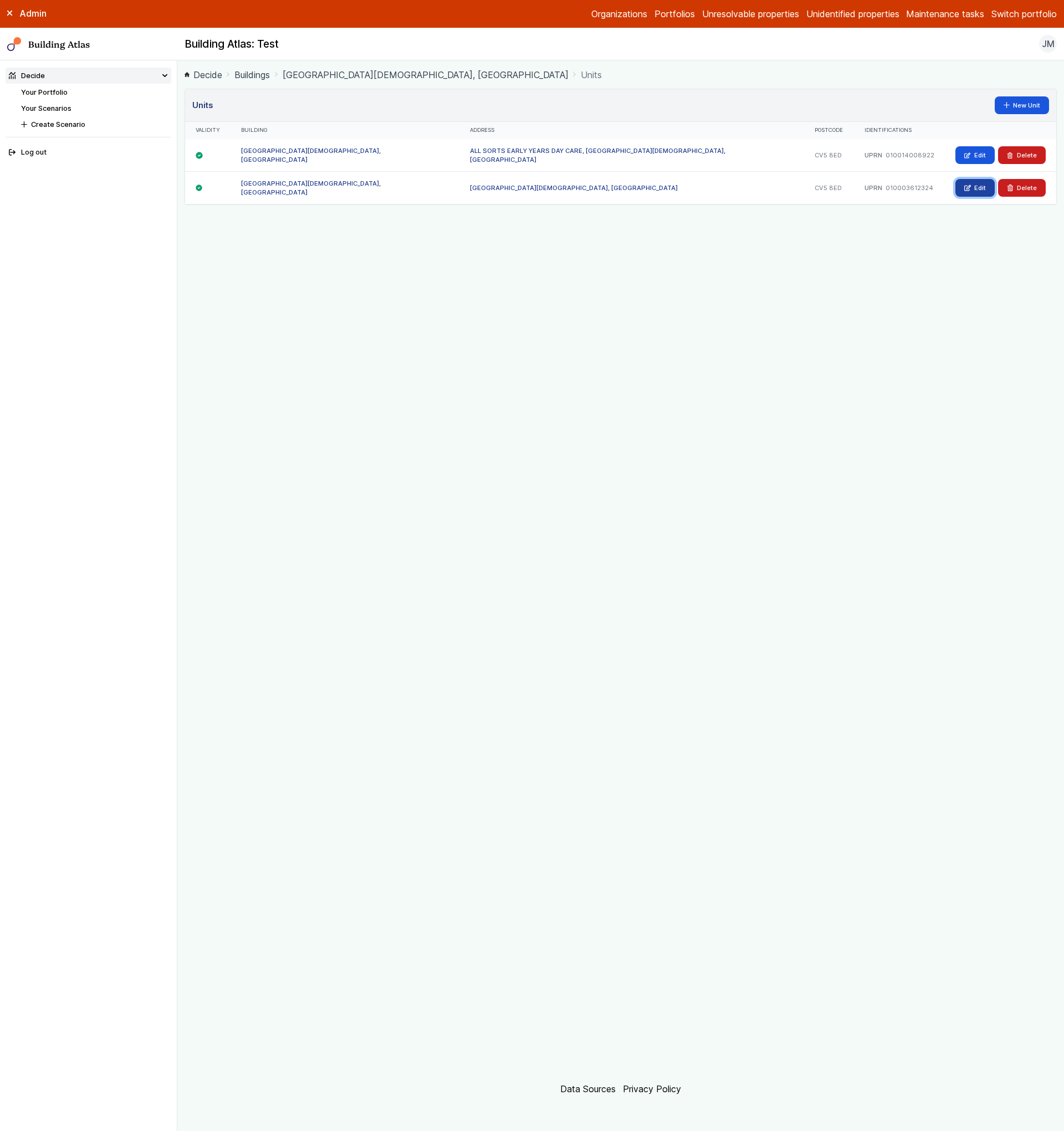
click at [972, 189] on link "Edit" at bounding box center [974, 188] width 39 height 18
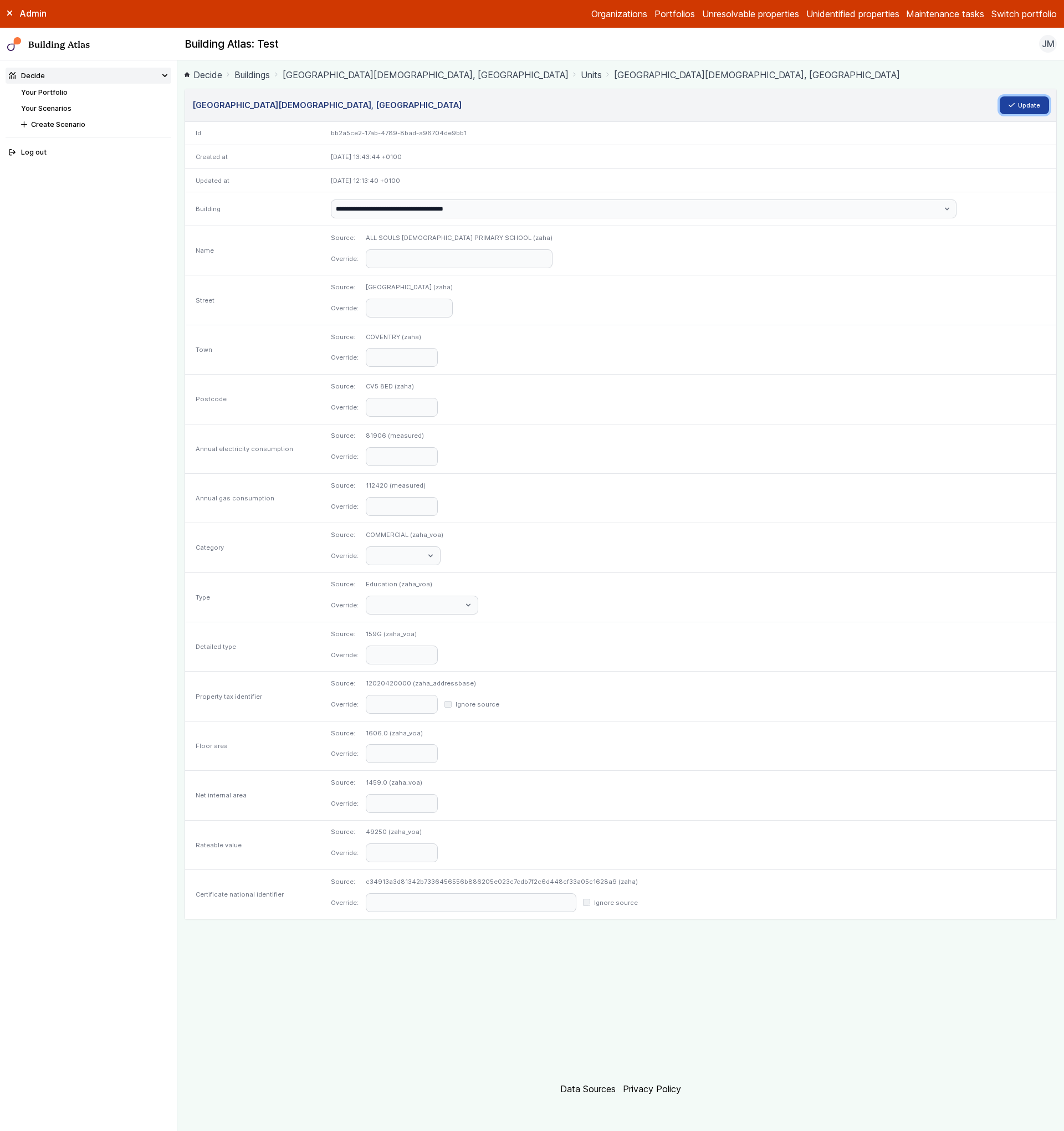
click at [1037, 105] on button "Update" at bounding box center [1024, 105] width 50 height 18
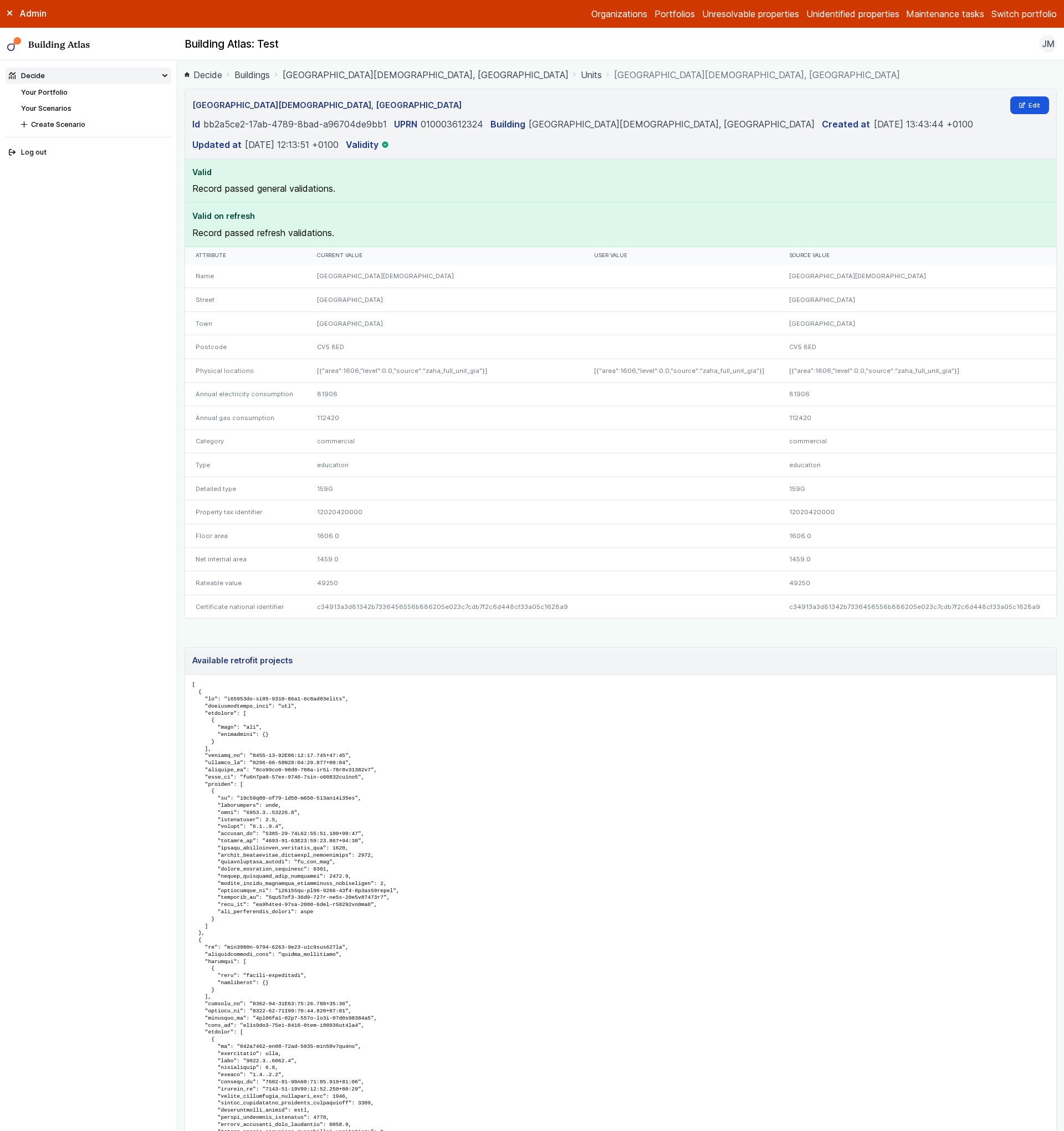
click at [581, 77] on link "Units" at bounding box center [591, 75] width 21 height 13
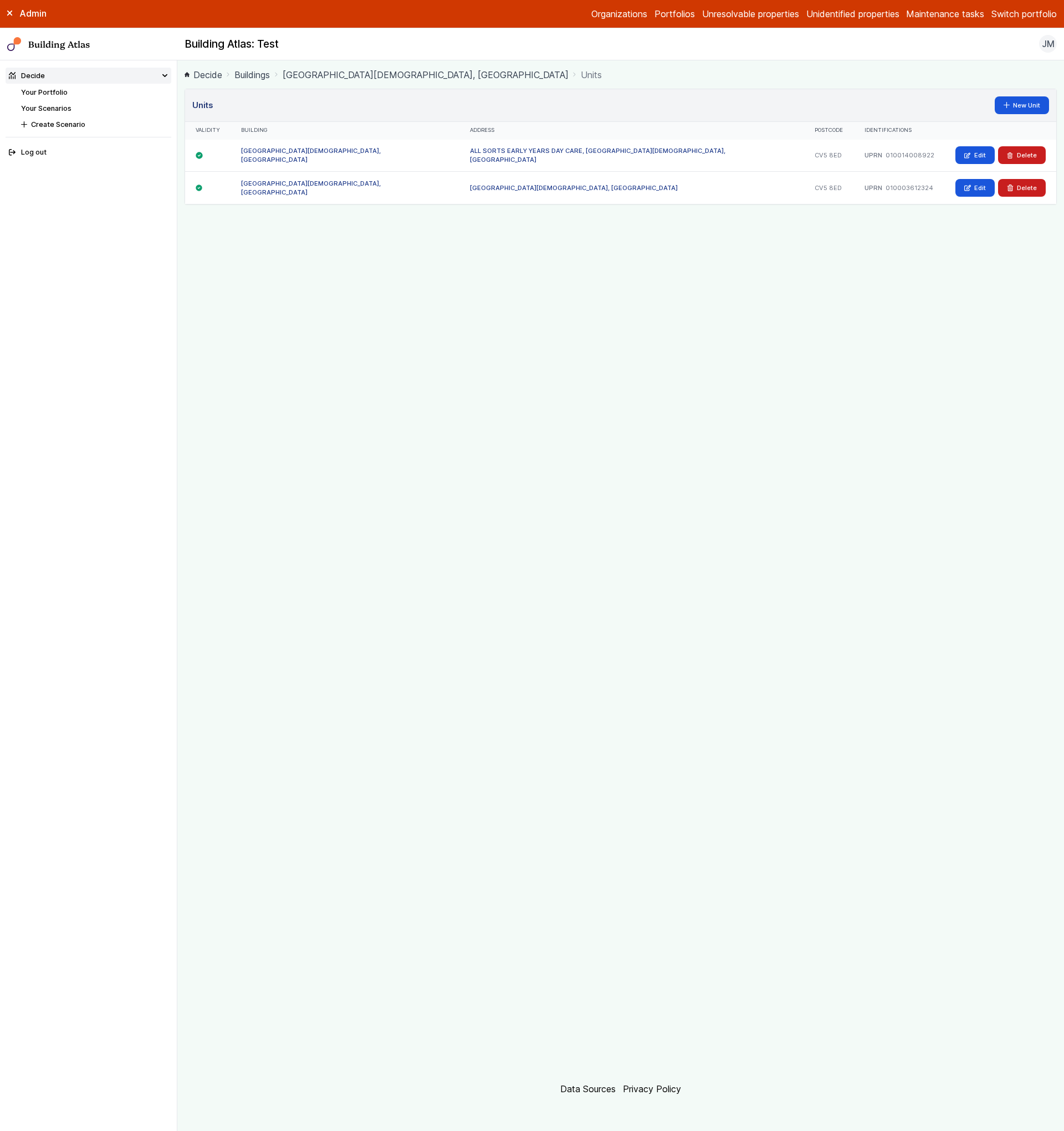
click at [522, 77] on link "[GEOGRAPHIC_DATA][DEMOGRAPHIC_DATA], [GEOGRAPHIC_DATA]" at bounding box center [425, 75] width 286 height 13
